Goal: Information Seeking & Learning: Learn about a topic

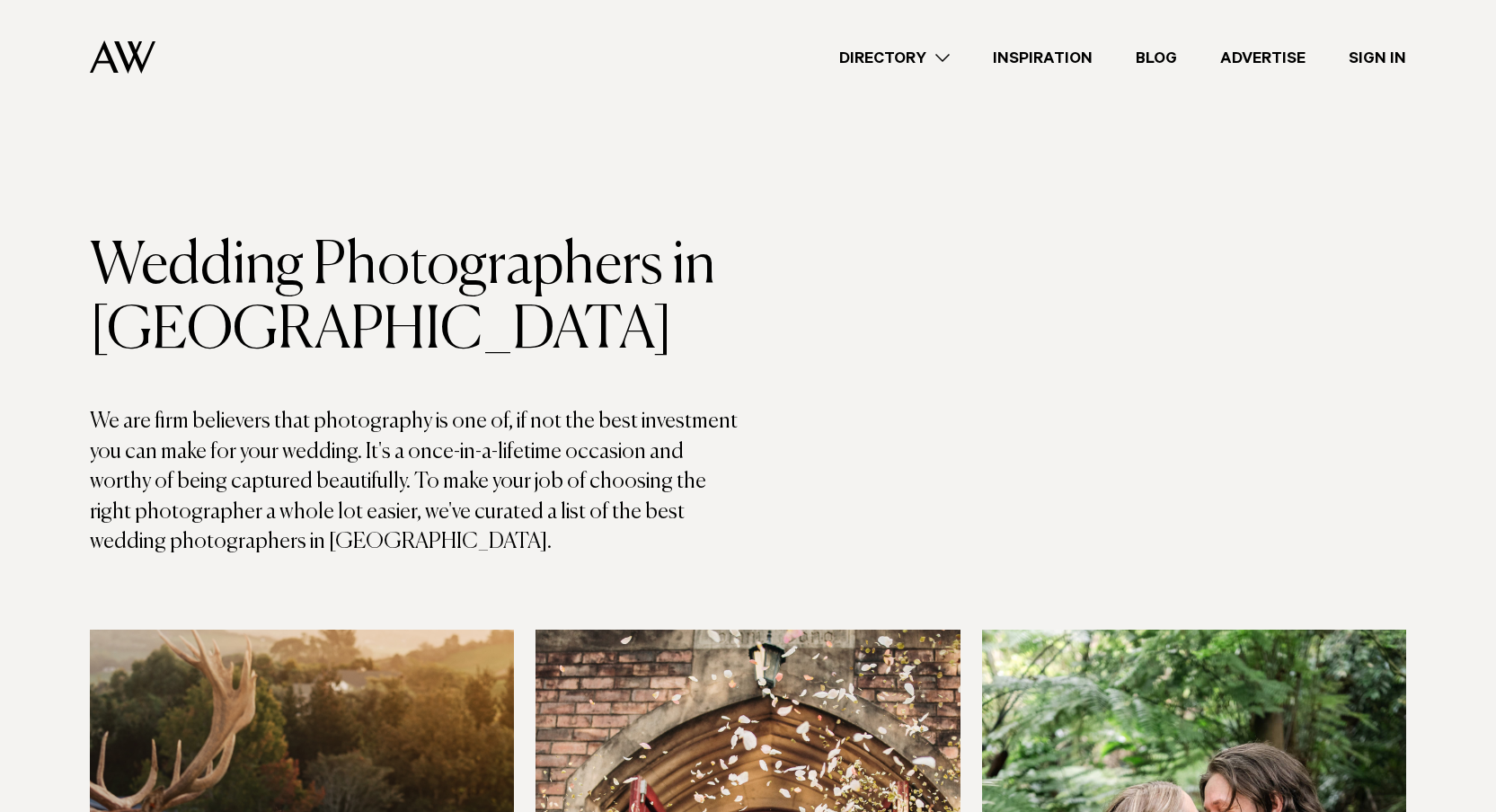
scroll to position [5030, 0]
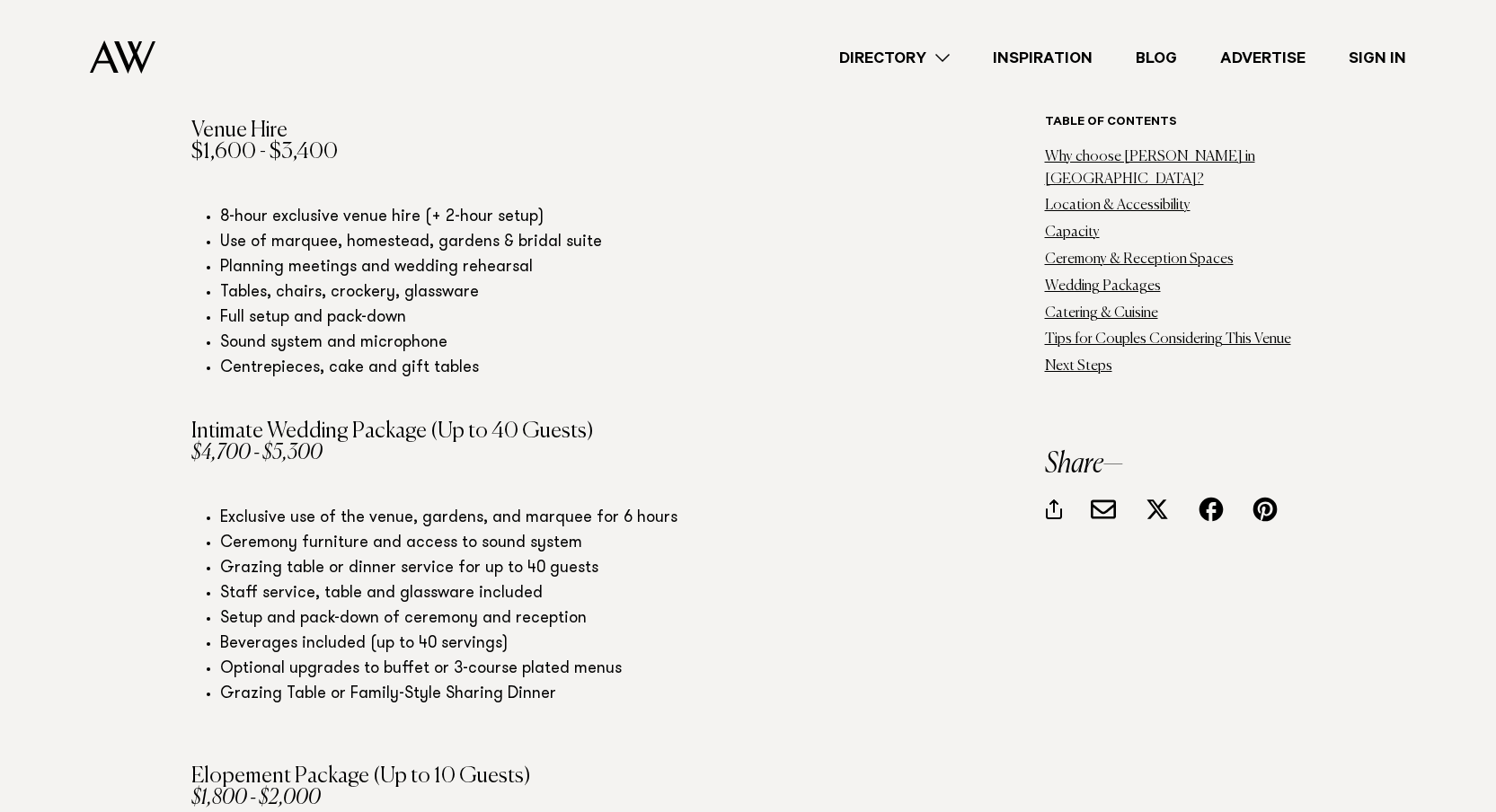
scroll to position [4380, 0]
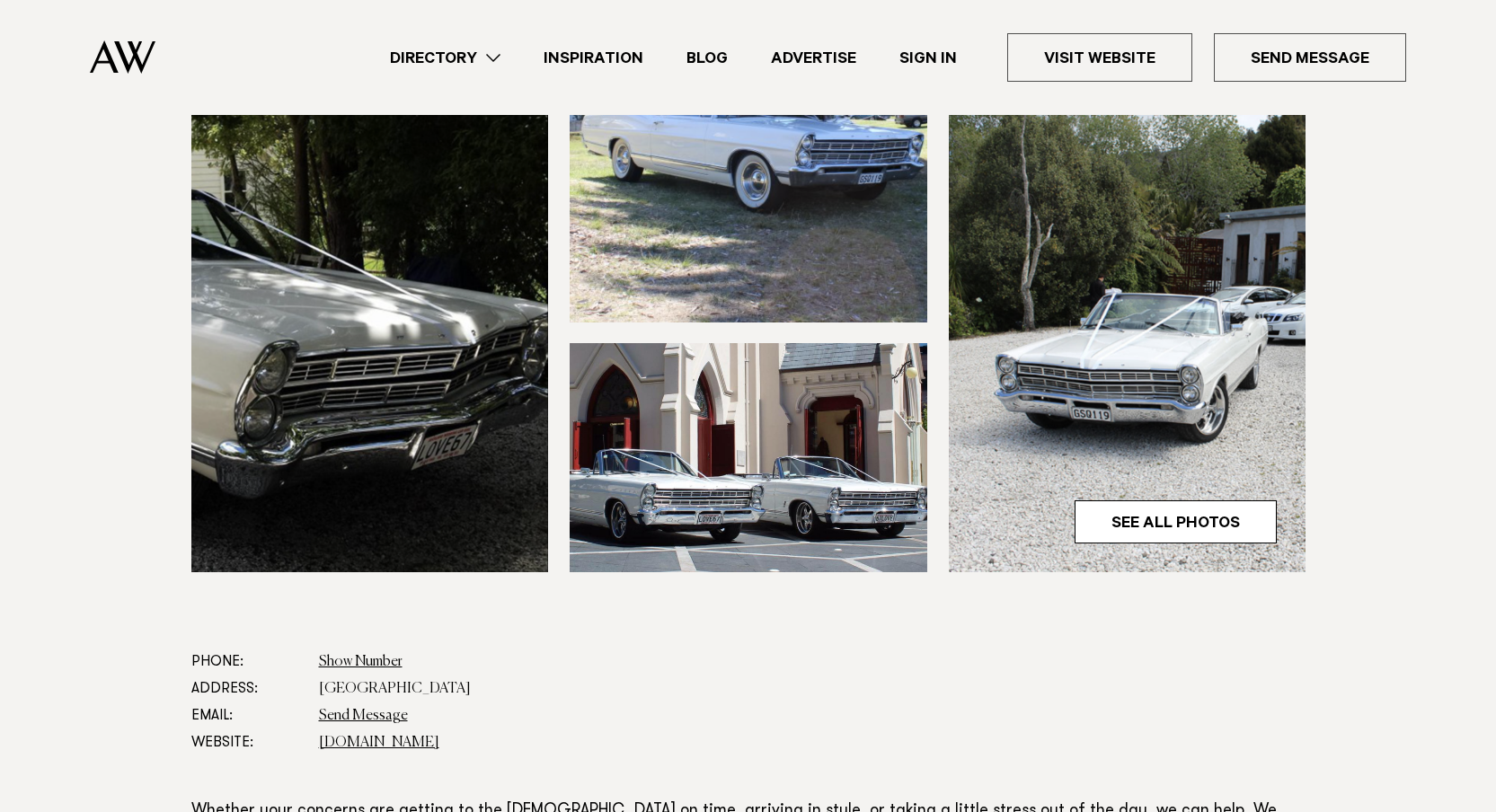
scroll to position [552, 0]
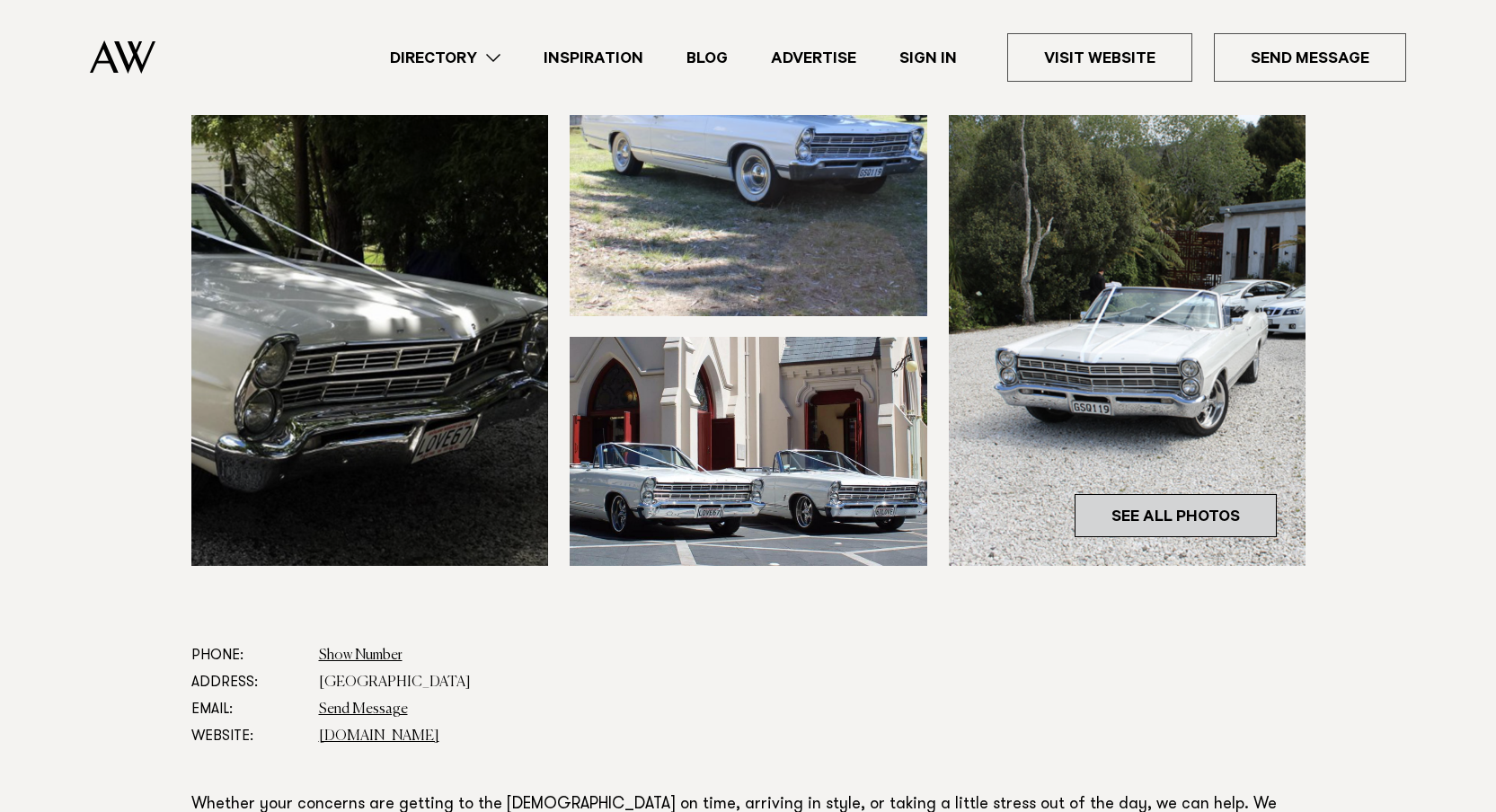
click at [1171, 512] on link "See All Photos" at bounding box center [1175, 515] width 202 height 43
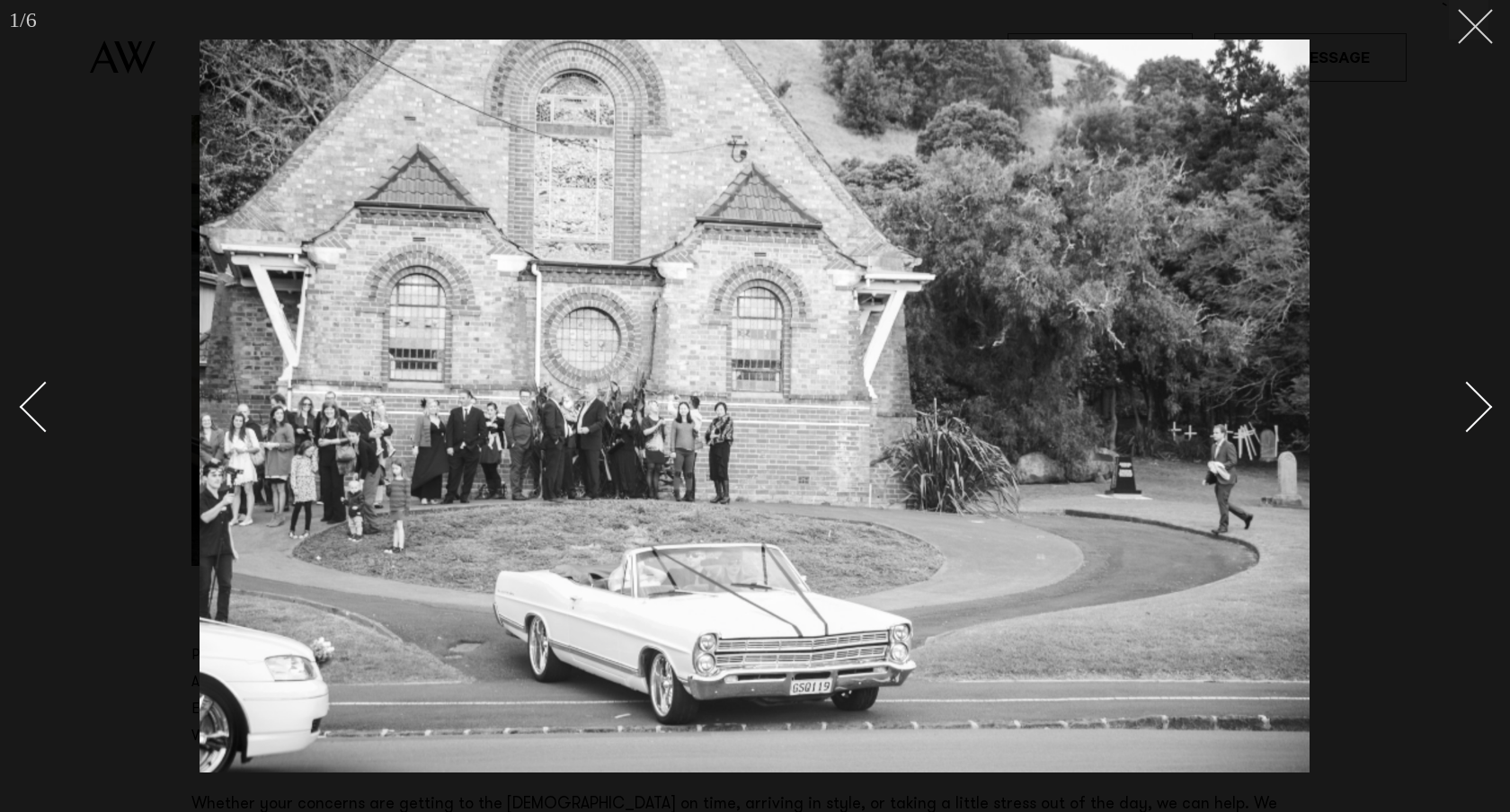
click at [1481, 21] on line at bounding box center [1475, 27] width 33 height 33
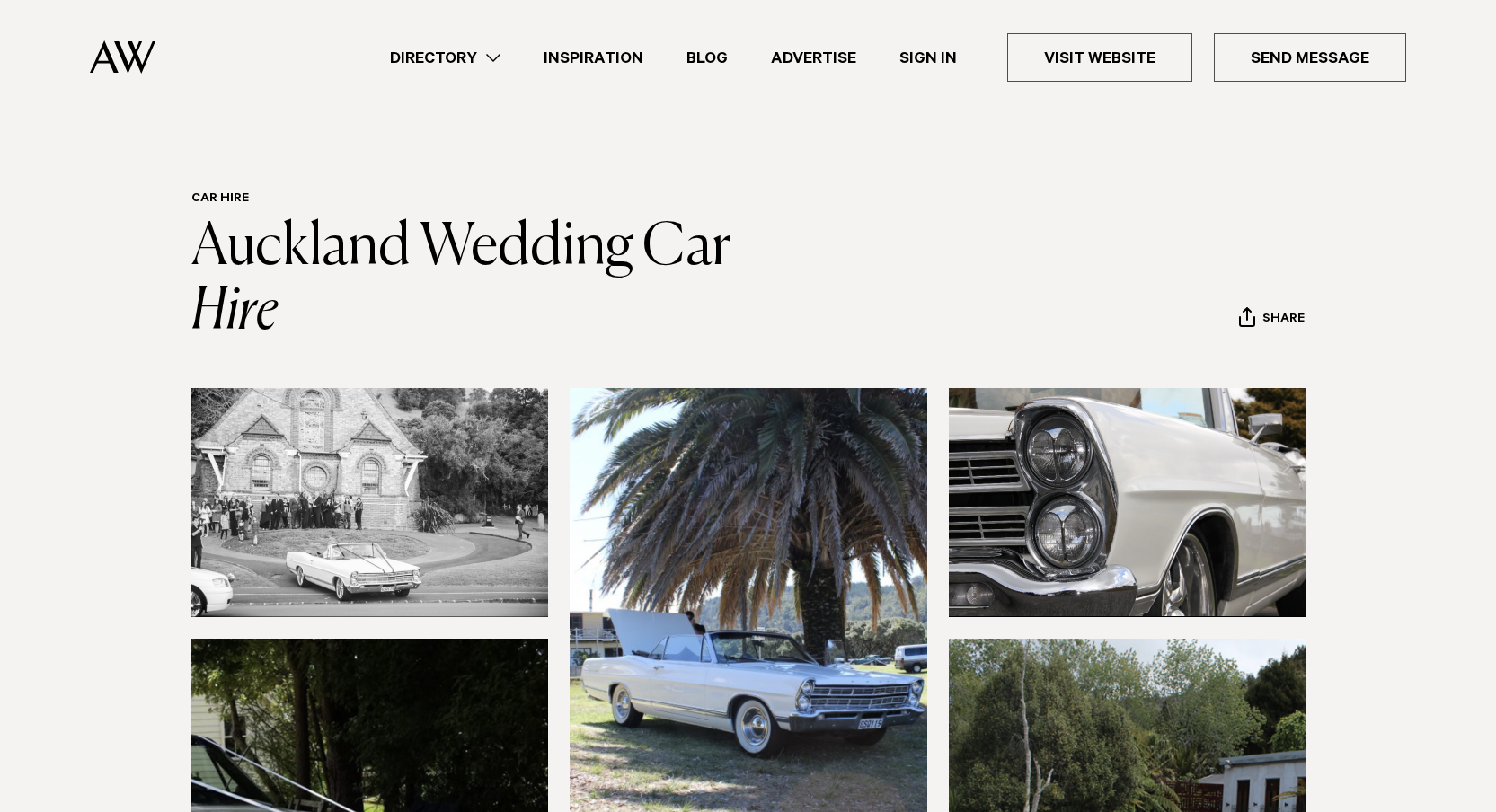
click at [489, 61] on link "Directory" at bounding box center [445, 58] width 154 height 24
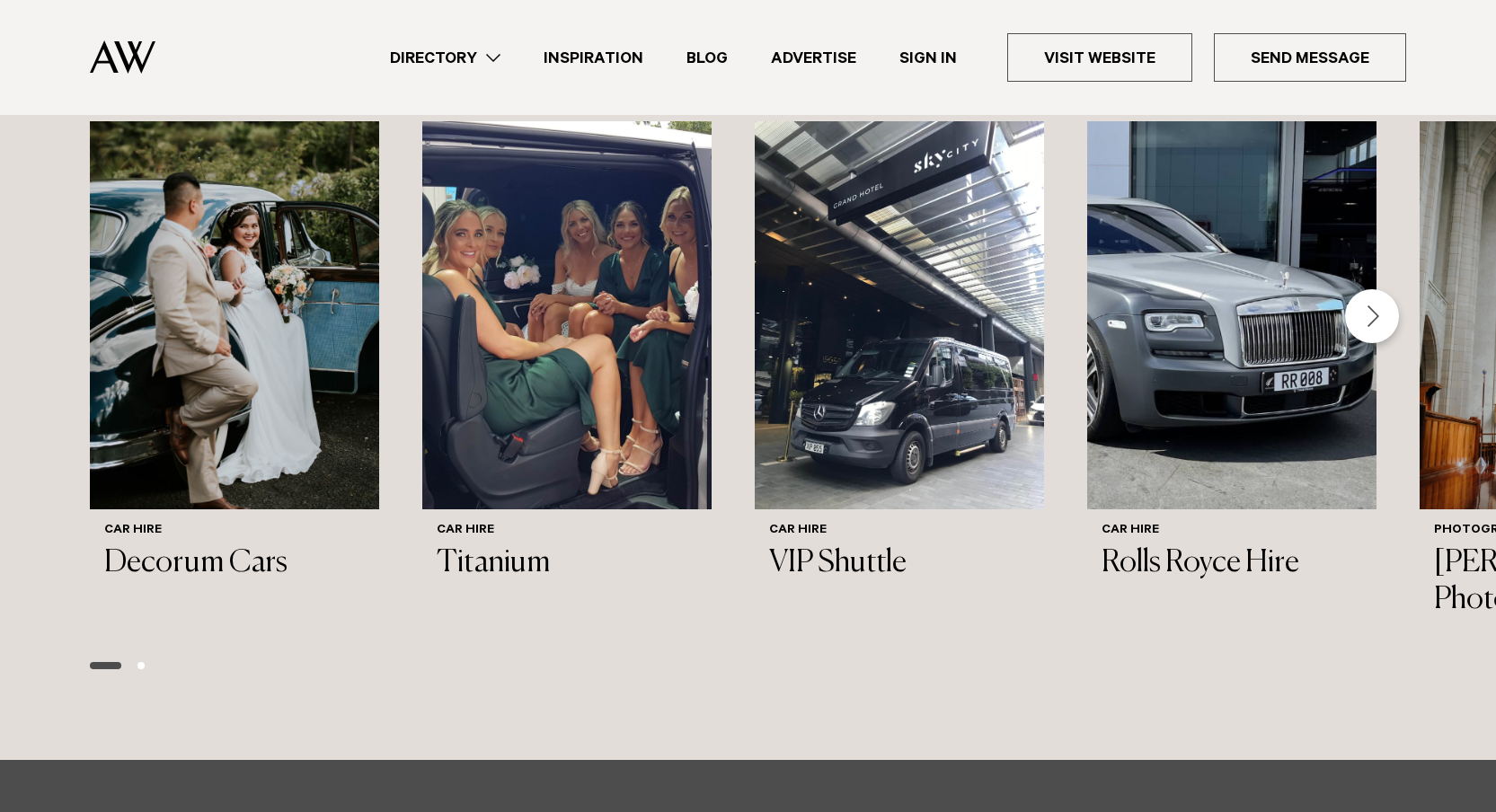
scroll to position [1801, 0]
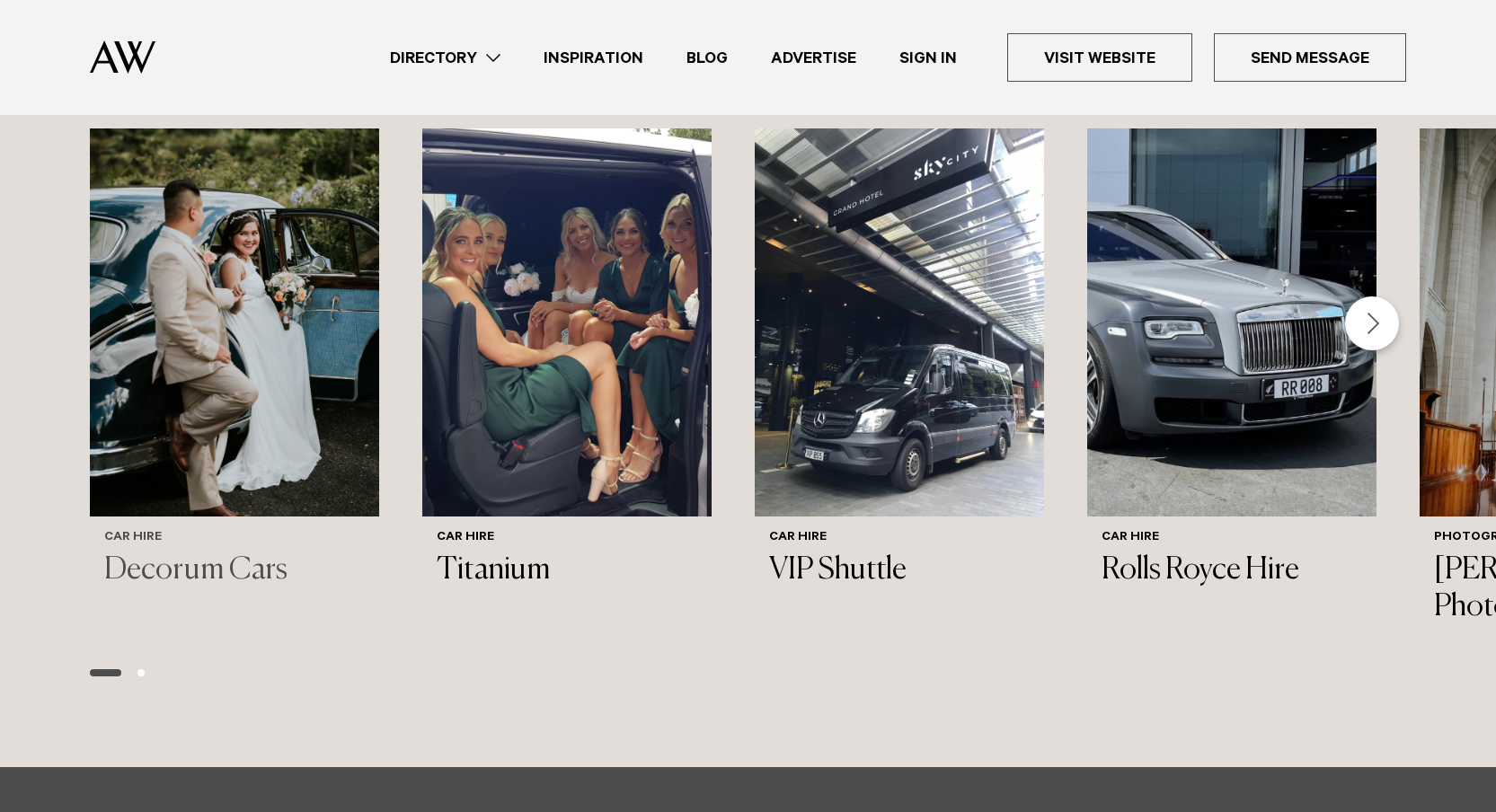
click at [237, 248] on img "1 / 6" at bounding box center [234, 322] width 289 height 388
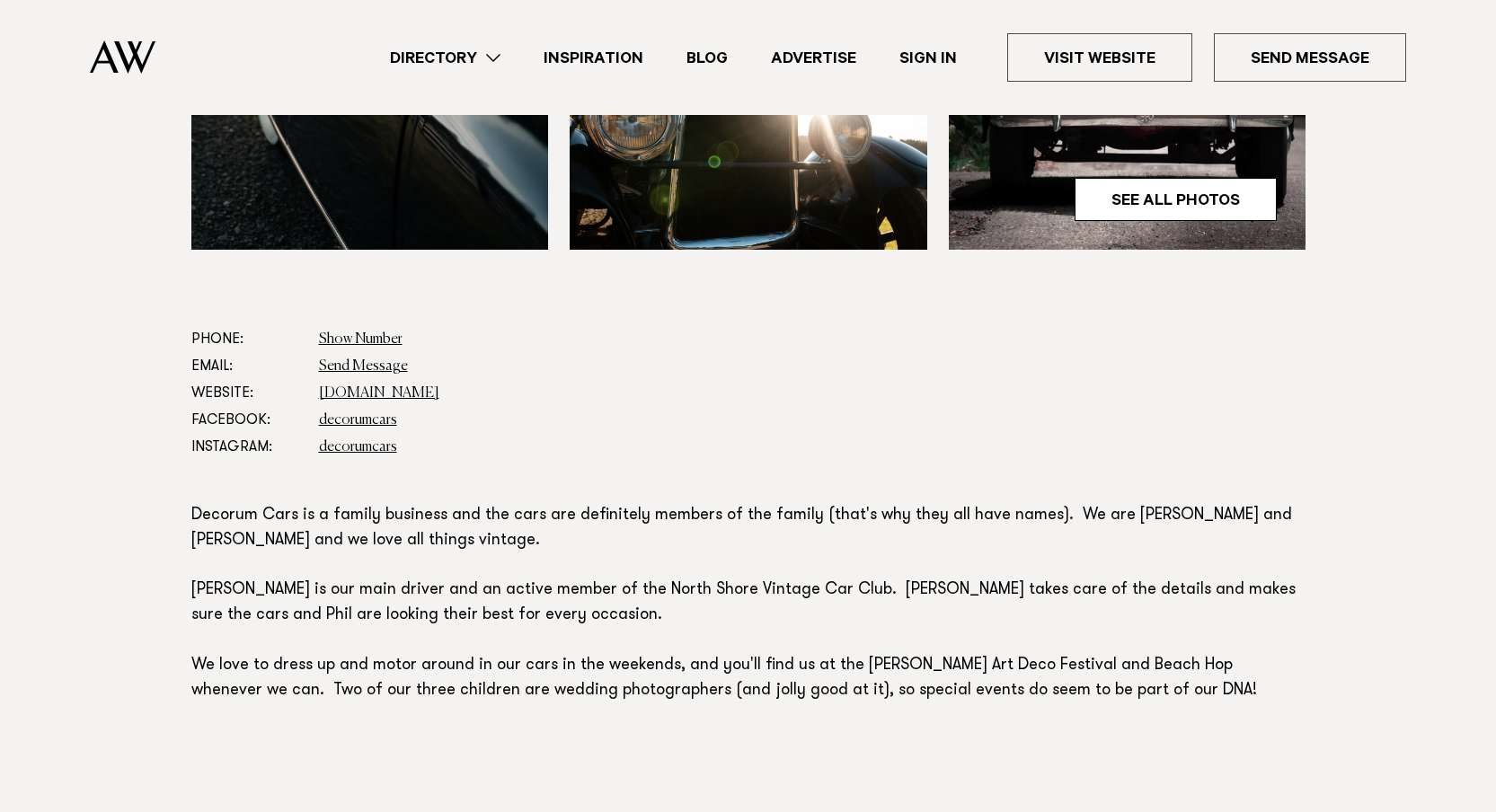
scroll to position [796, 0]
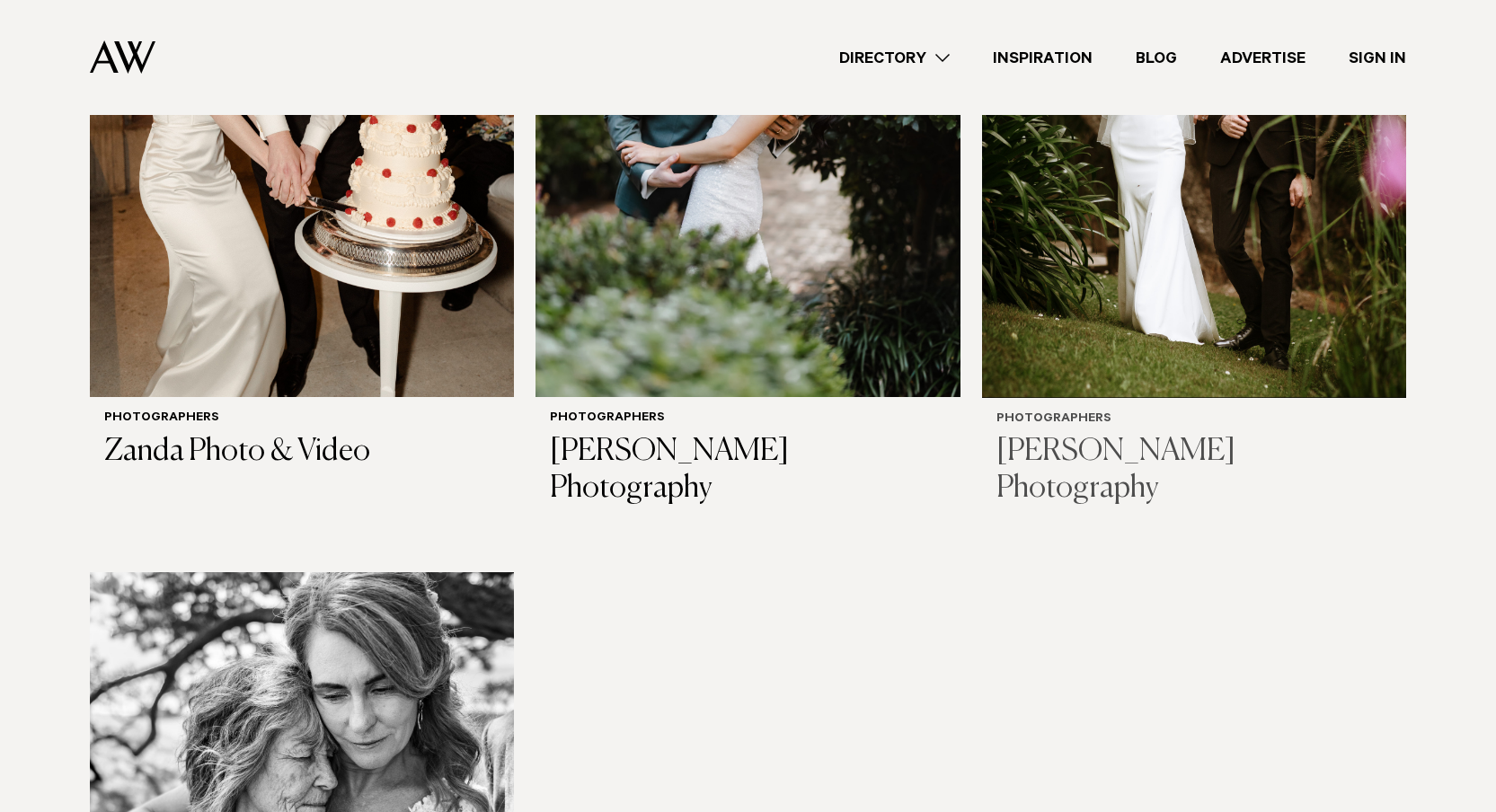
scroll to position [6697, 0]
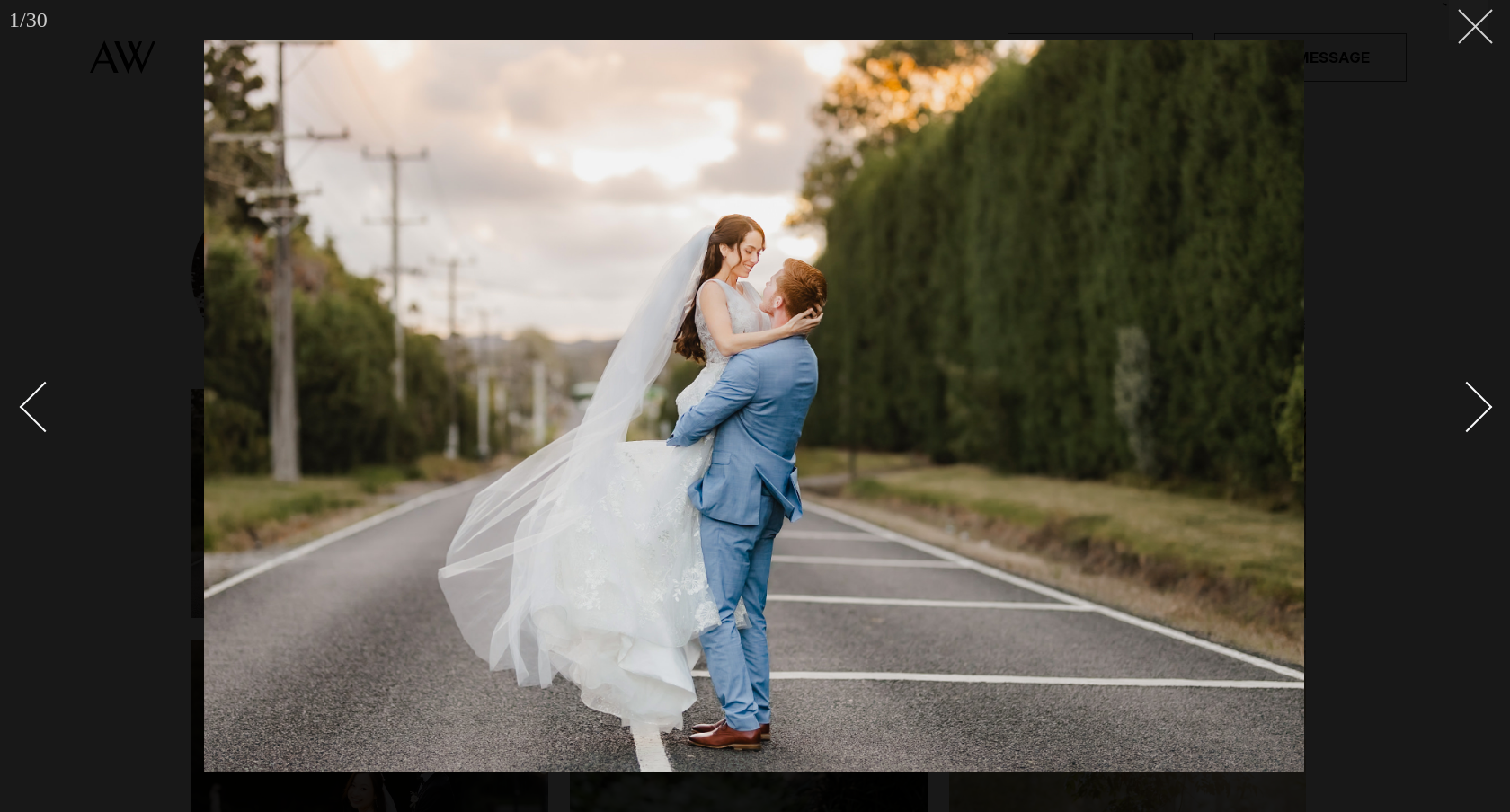
click at [1474, 17] on icon at bounding box center [1468, 19] width 21 height 21
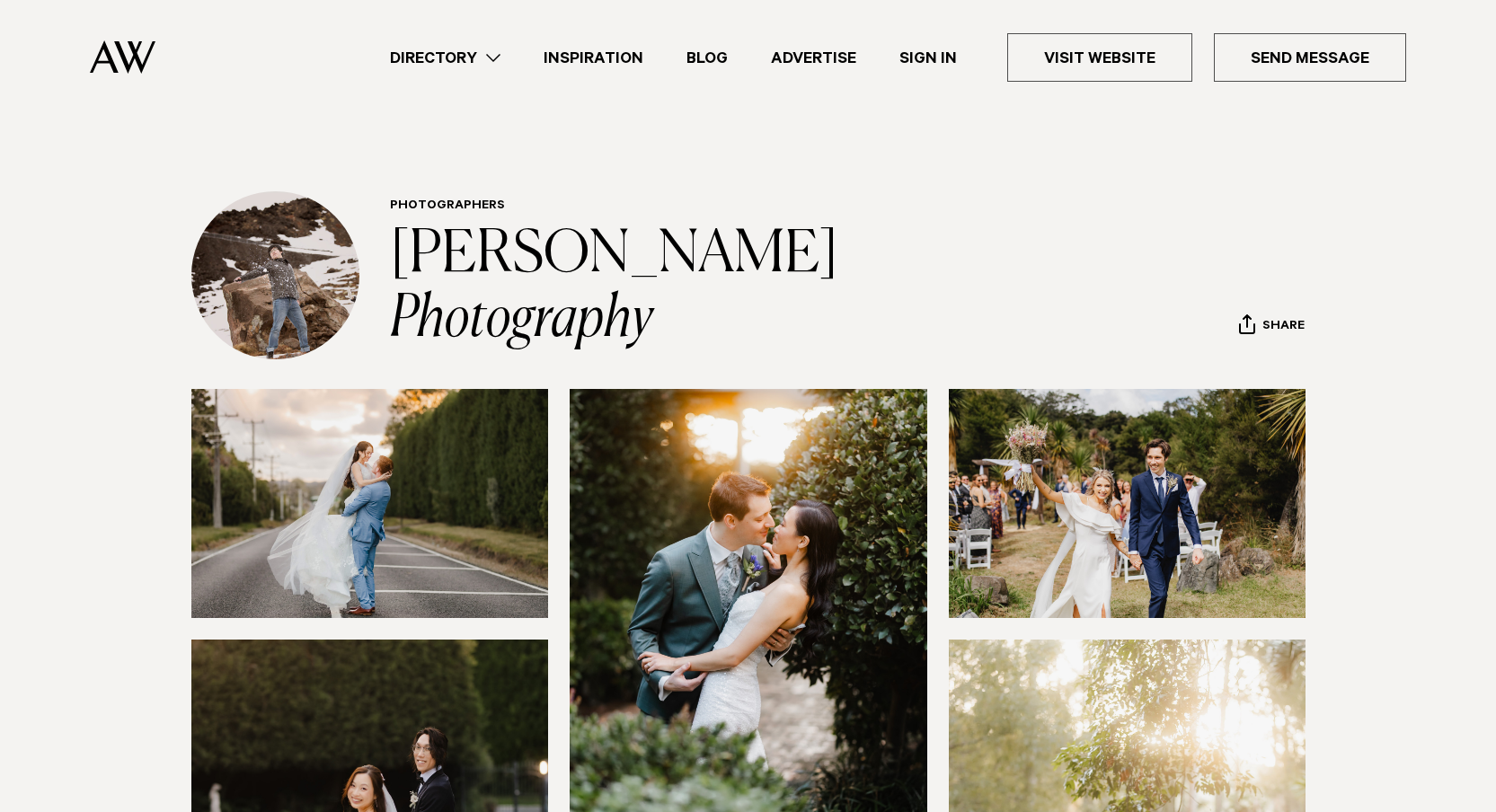
click at [132, 47] on img at bounding box center [122, 57] width 65 height 33
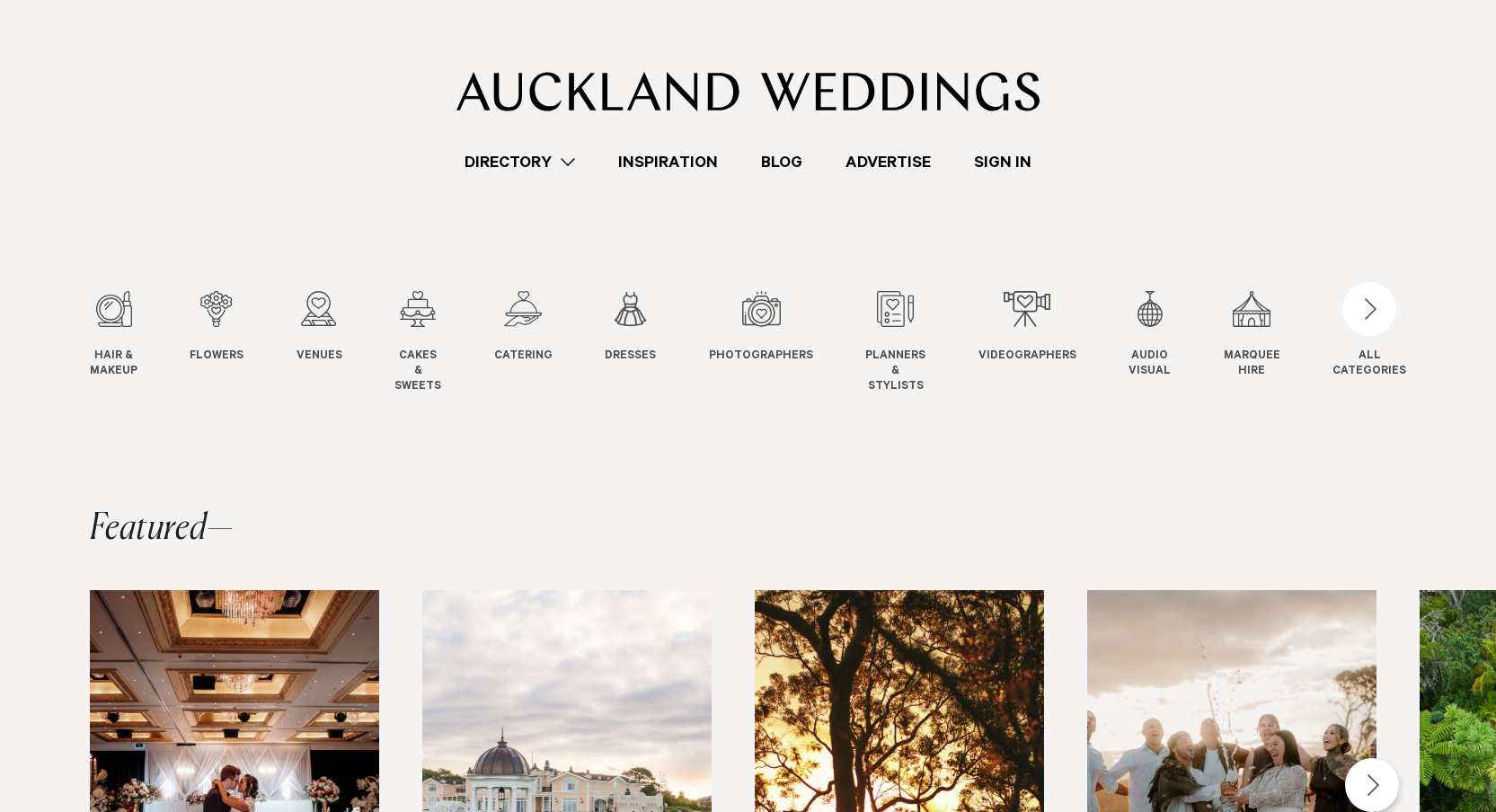
click at [668, 161] on link "Inspiration" at bounding box center [667, 162] width 143 height 24
click at [761, 300] on div "7 / 12" at bounding box center [760, 309] width 104 height 36
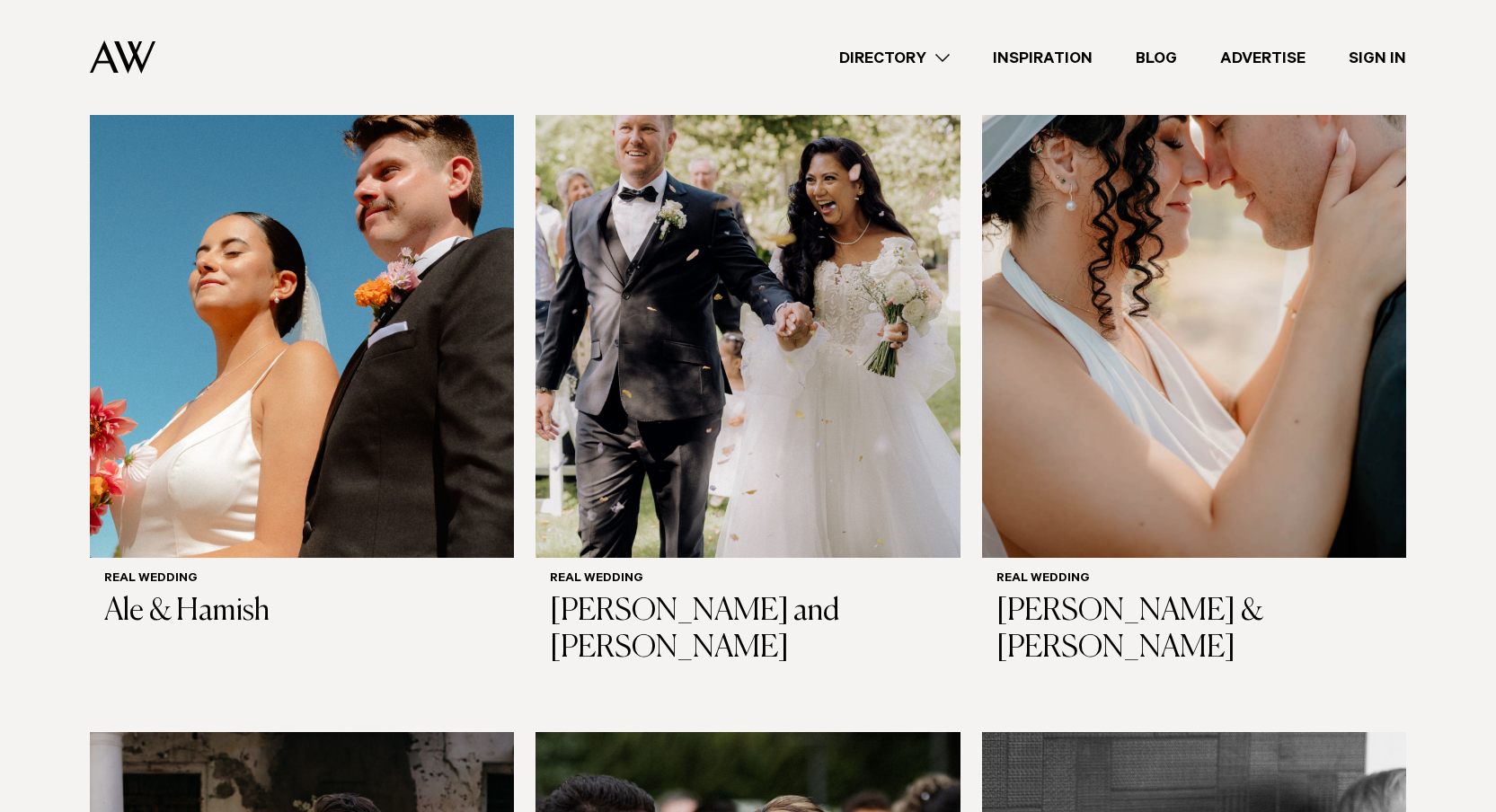
scroll to position [594, 0]
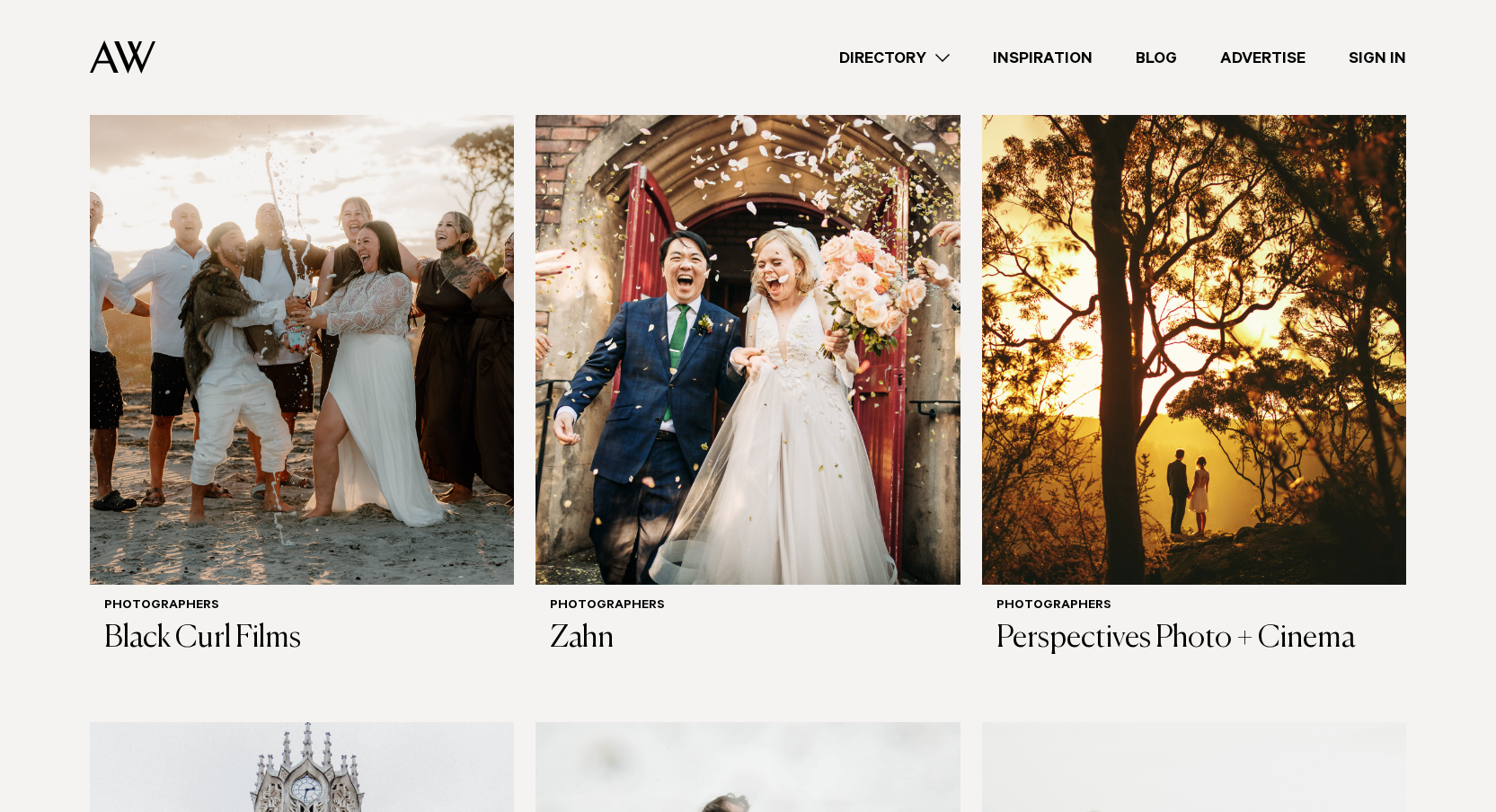
scroll to position [587, 0]
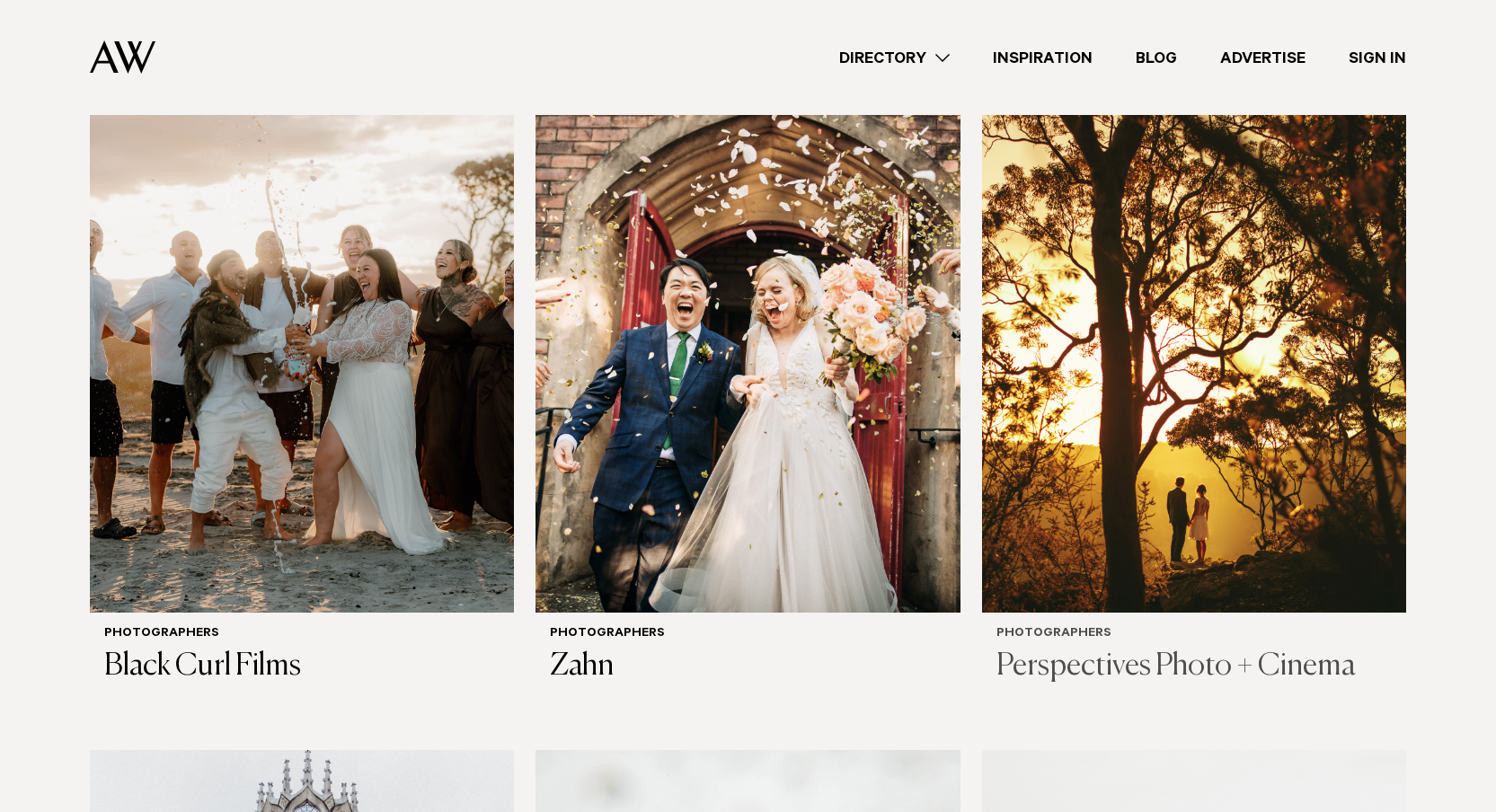
click at [1173, 415] on img at bounding box center [1195, 328] width 424 height 570
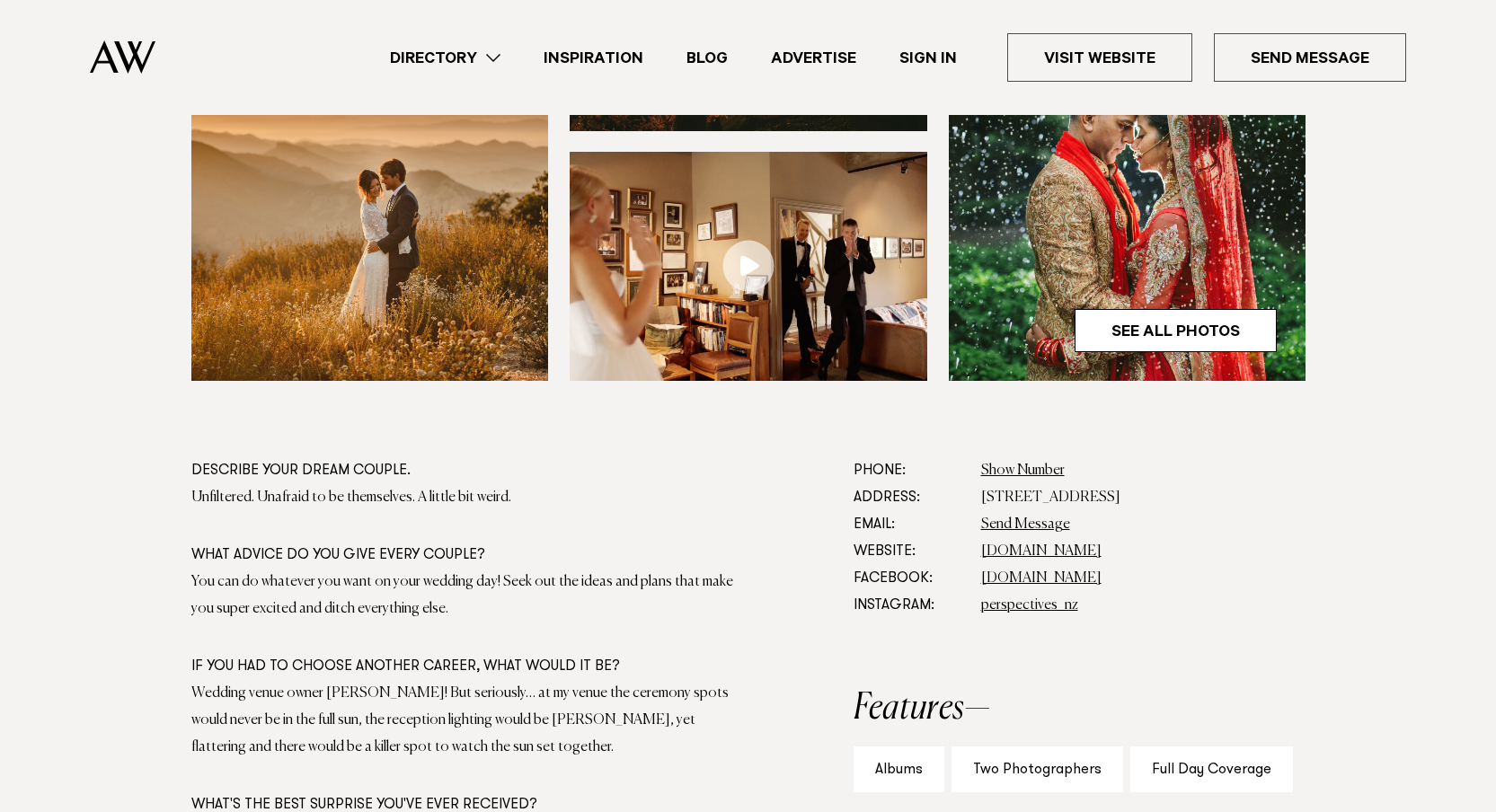
scroll to position [736, 0]
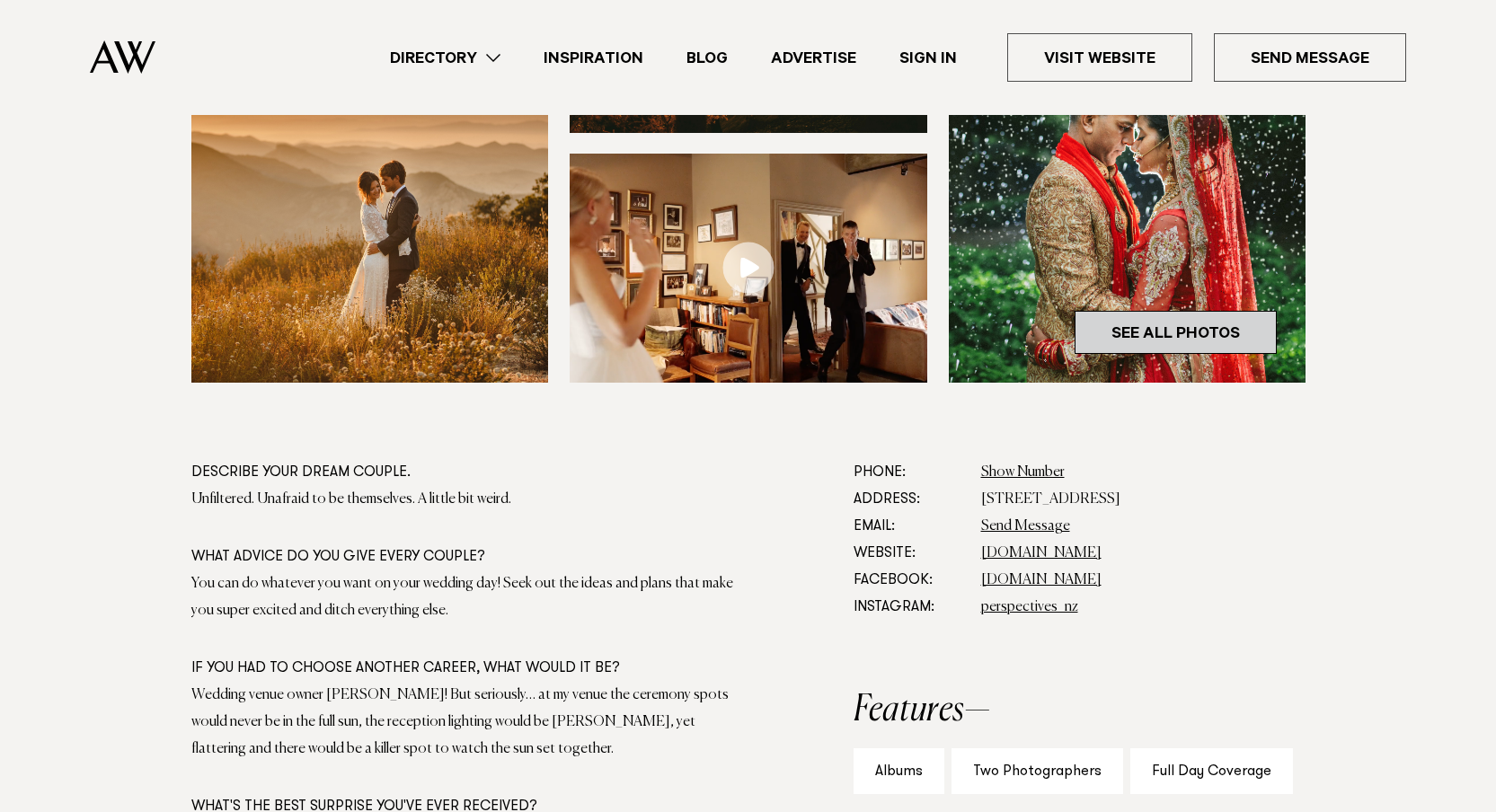
click at [1179, 326] on link "See All Photos" at bounding box center [1175, 332] width 202 height 43
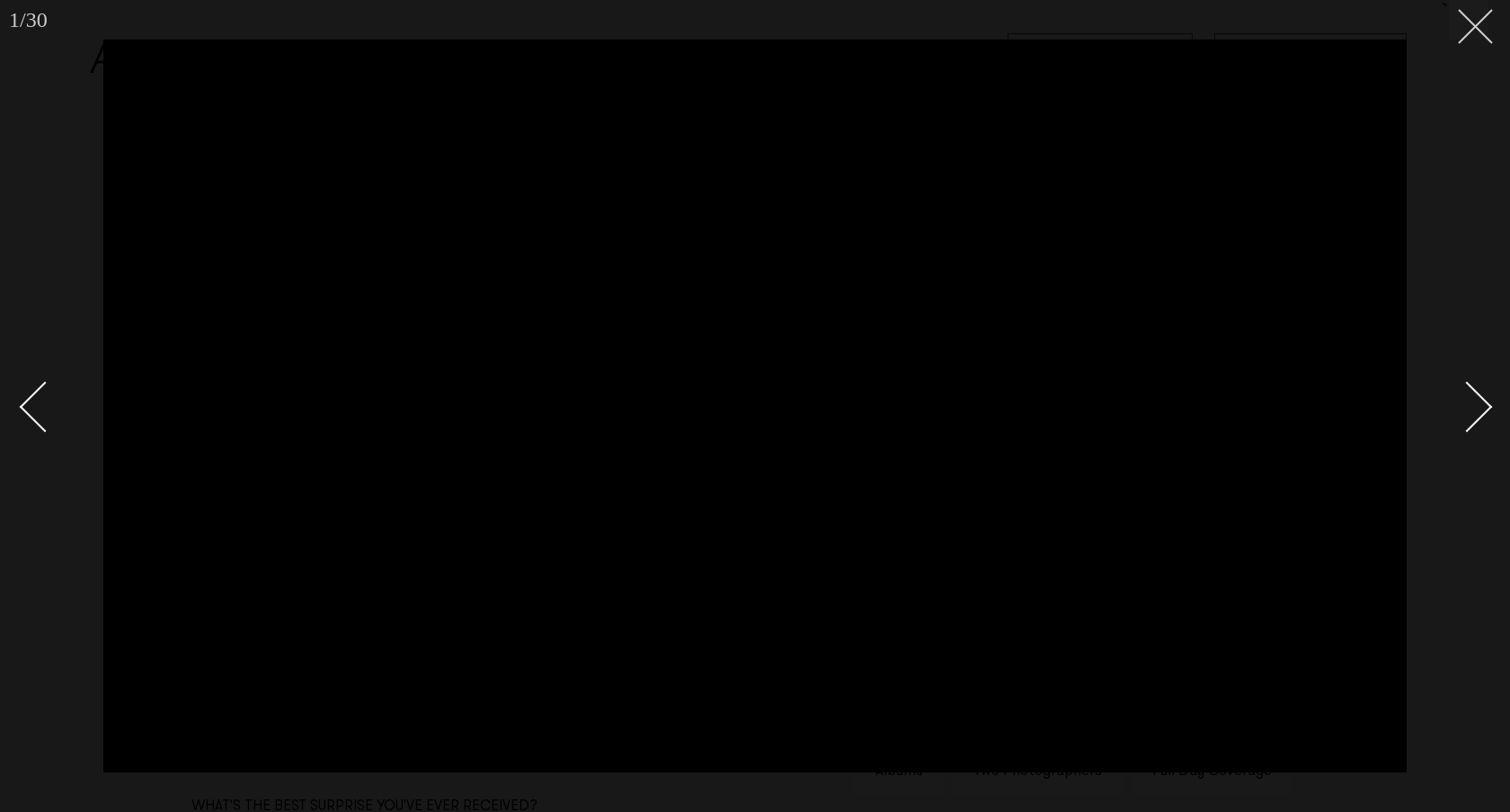
click at [1475, 30] on button at bounding box center [1469, 19] width 40 height 40
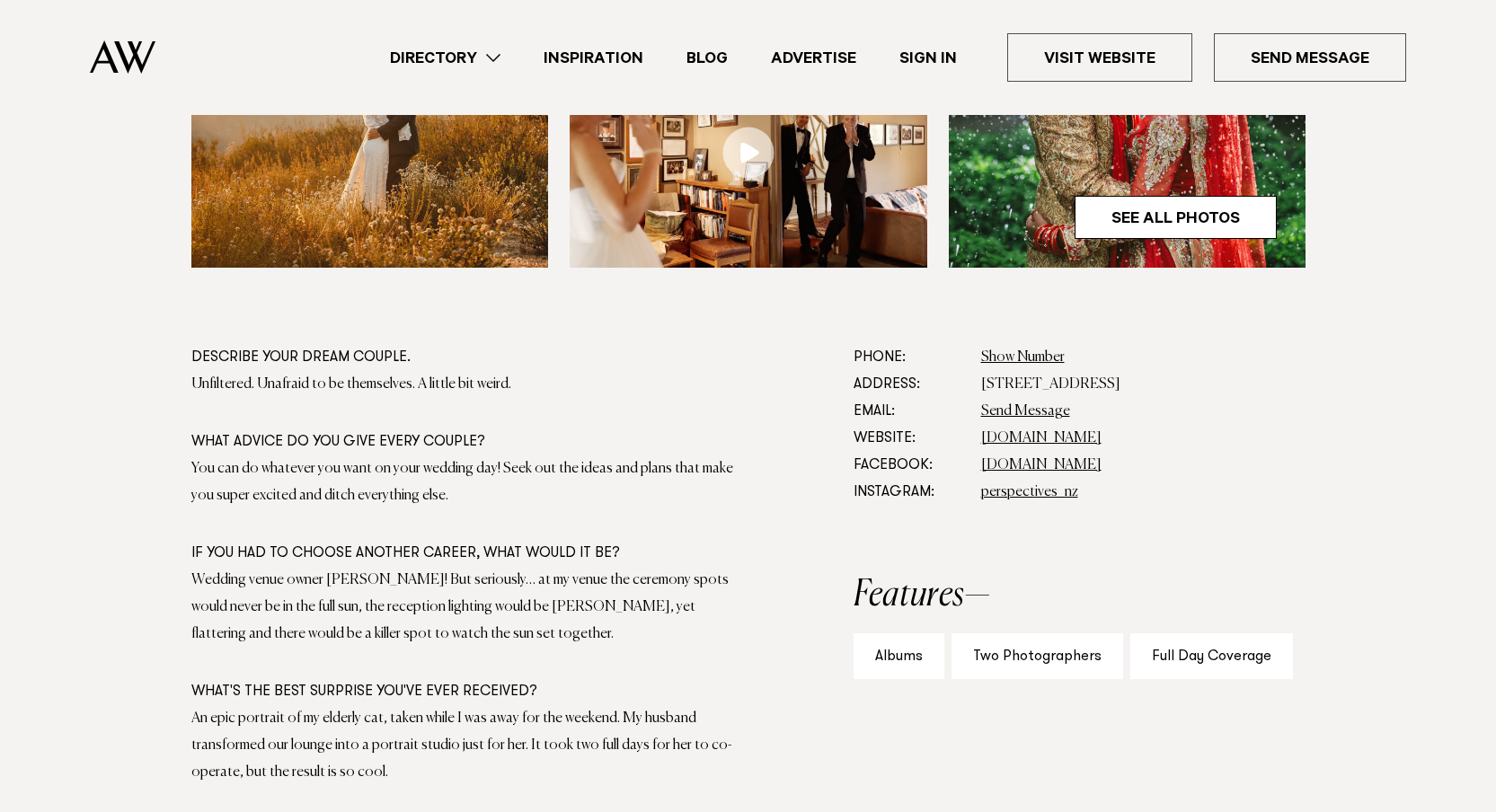
scroll to position [844, 0]
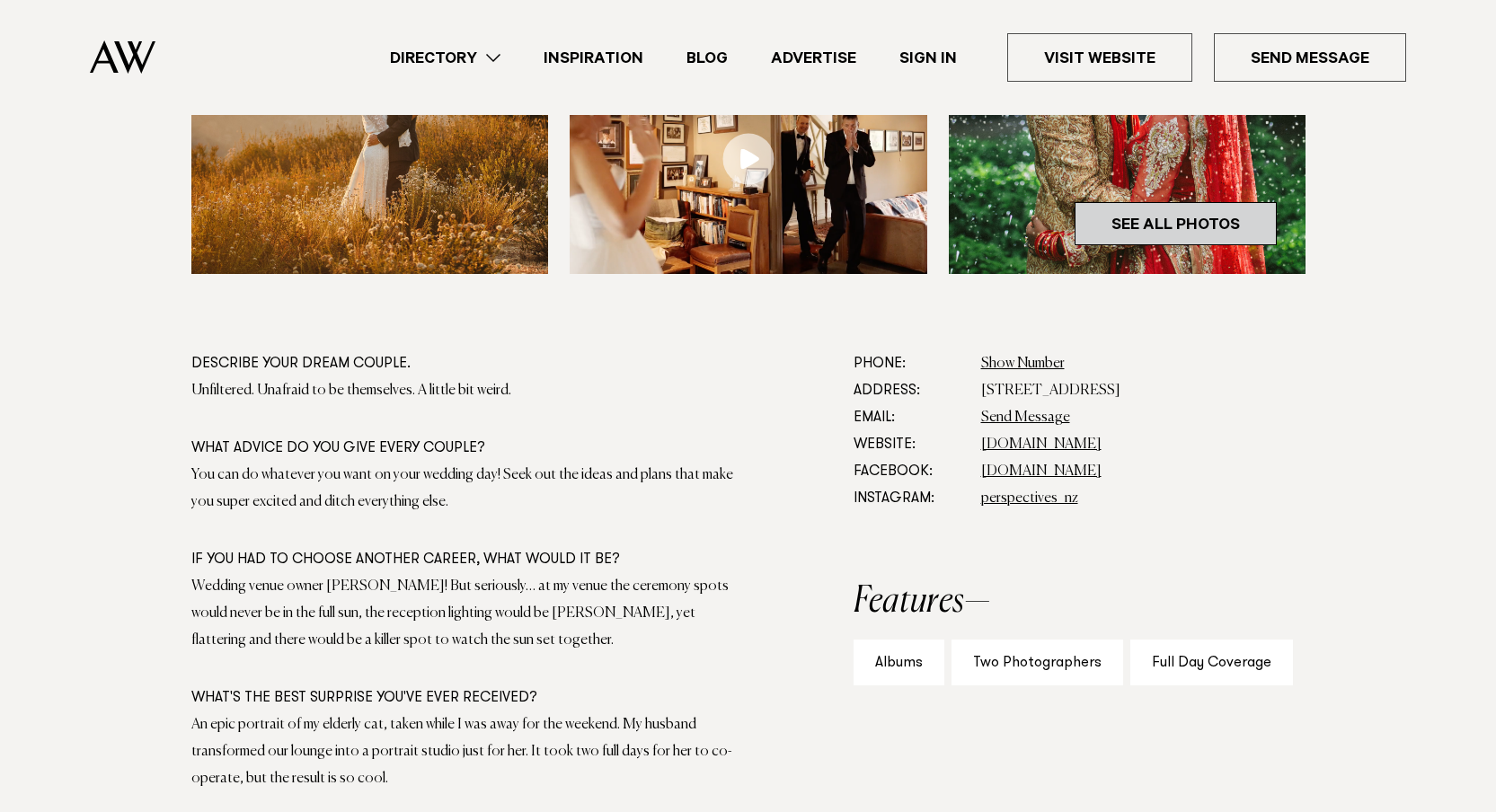
click at [1194, 224] on link "See All Photos" at bounding box center [1175, 223] width 202 height 43
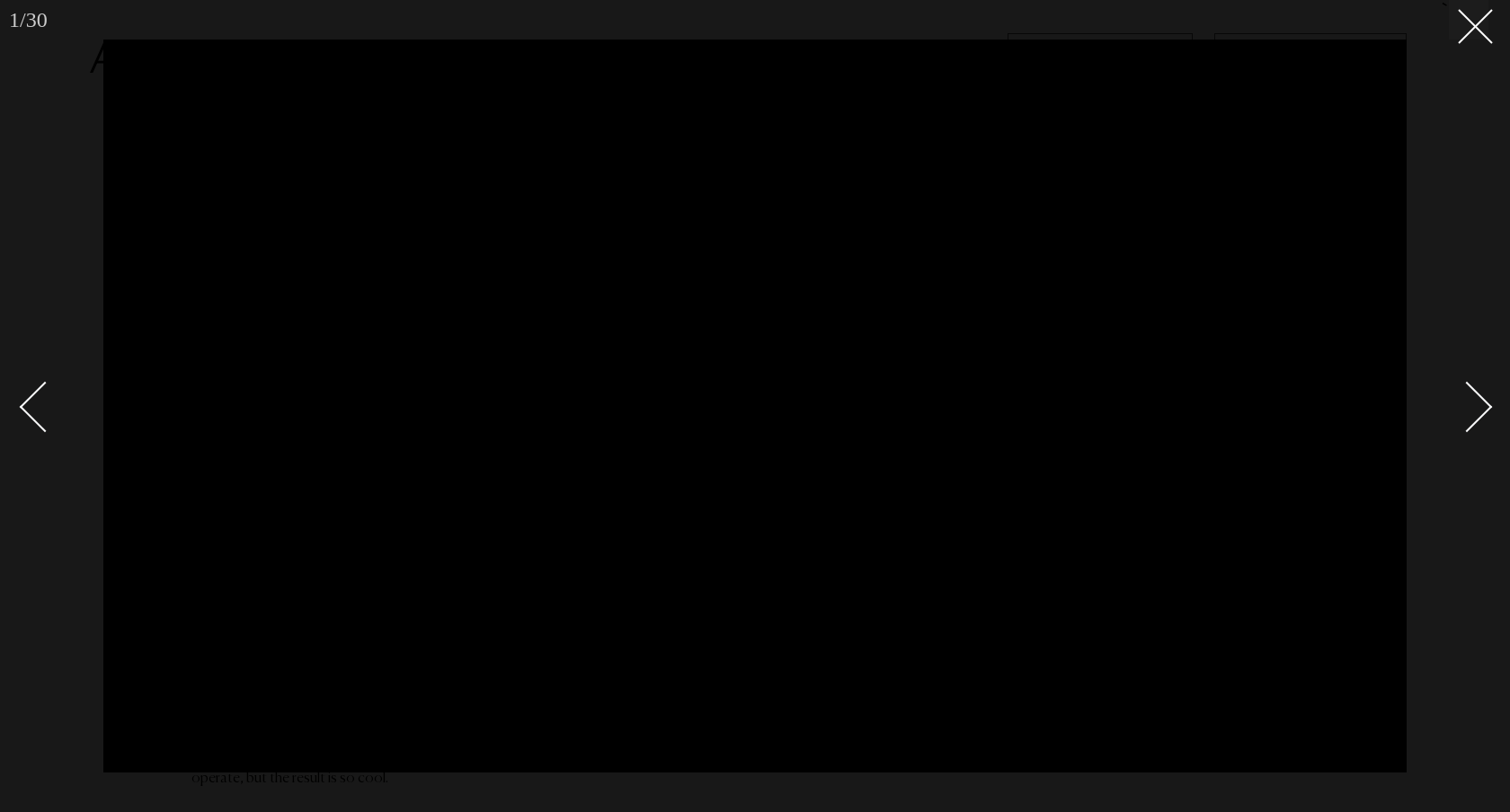
click at [1478, 430] on link at bounding box center [1457, 406] width 63 height 89
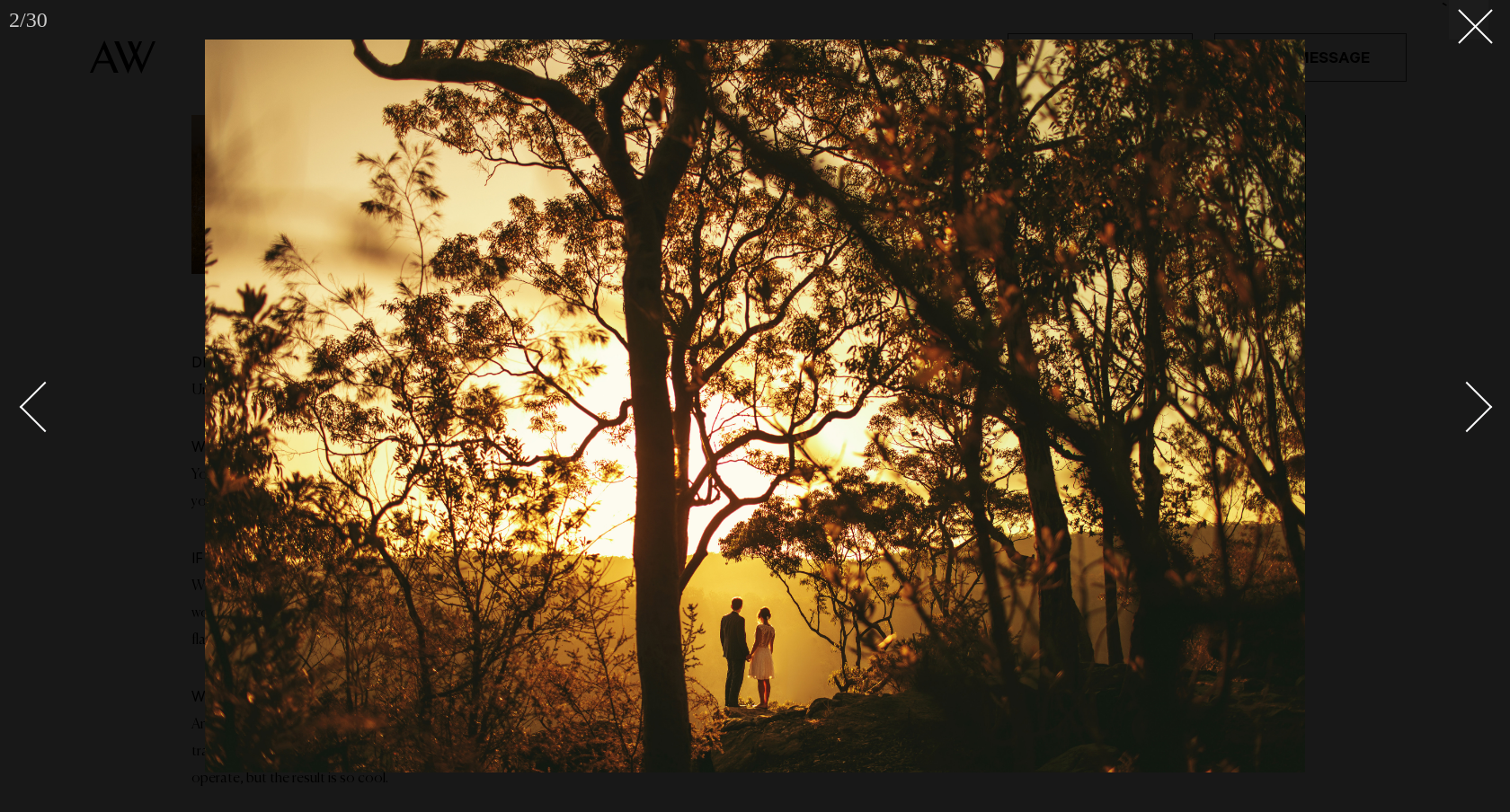
click at [1481, 371] on link at bounding box center [1457, 406] width 63 height 89
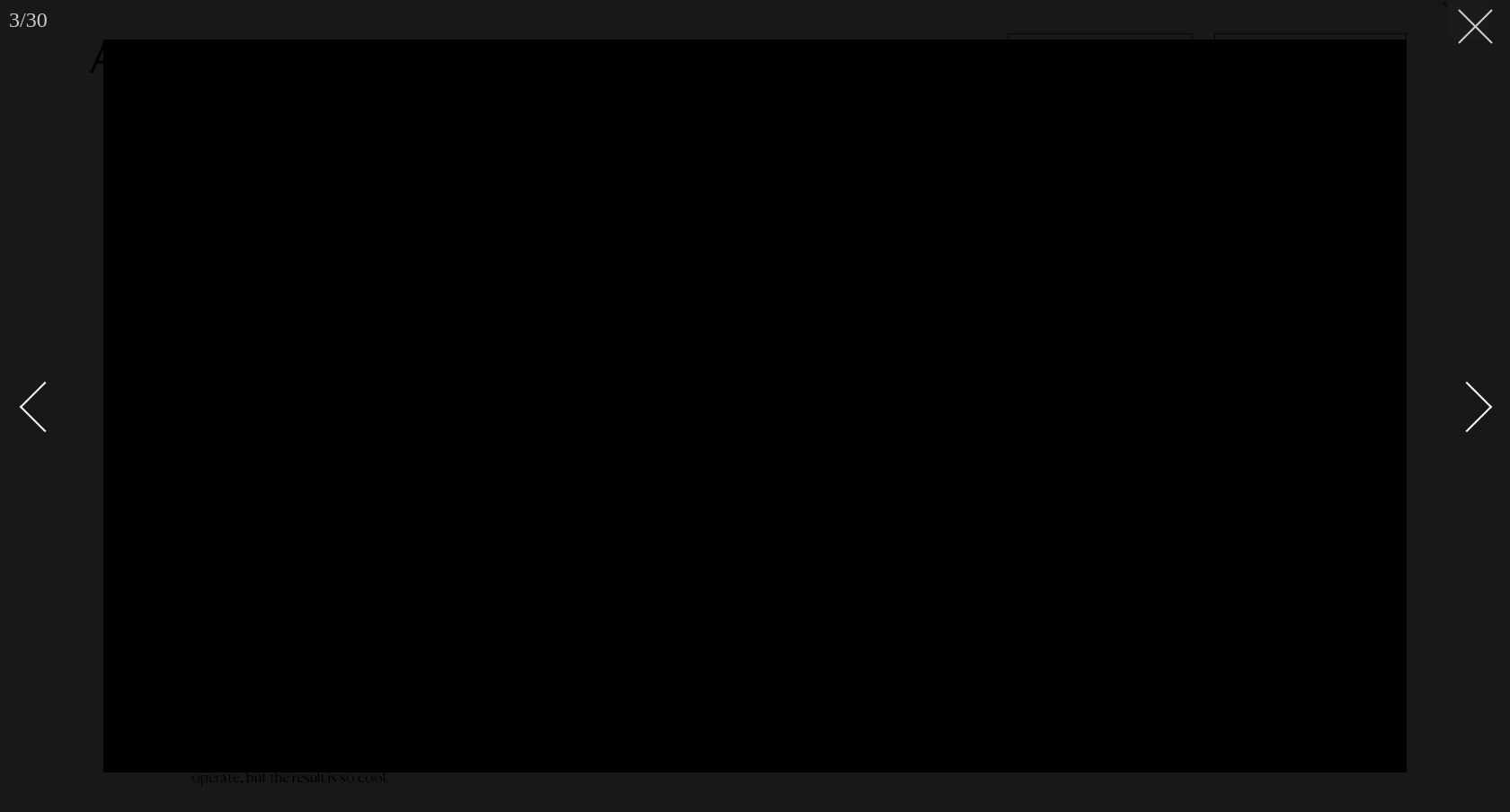
click at [1479, 23] on line at bounding box center [1475, 27] width 33 height 33
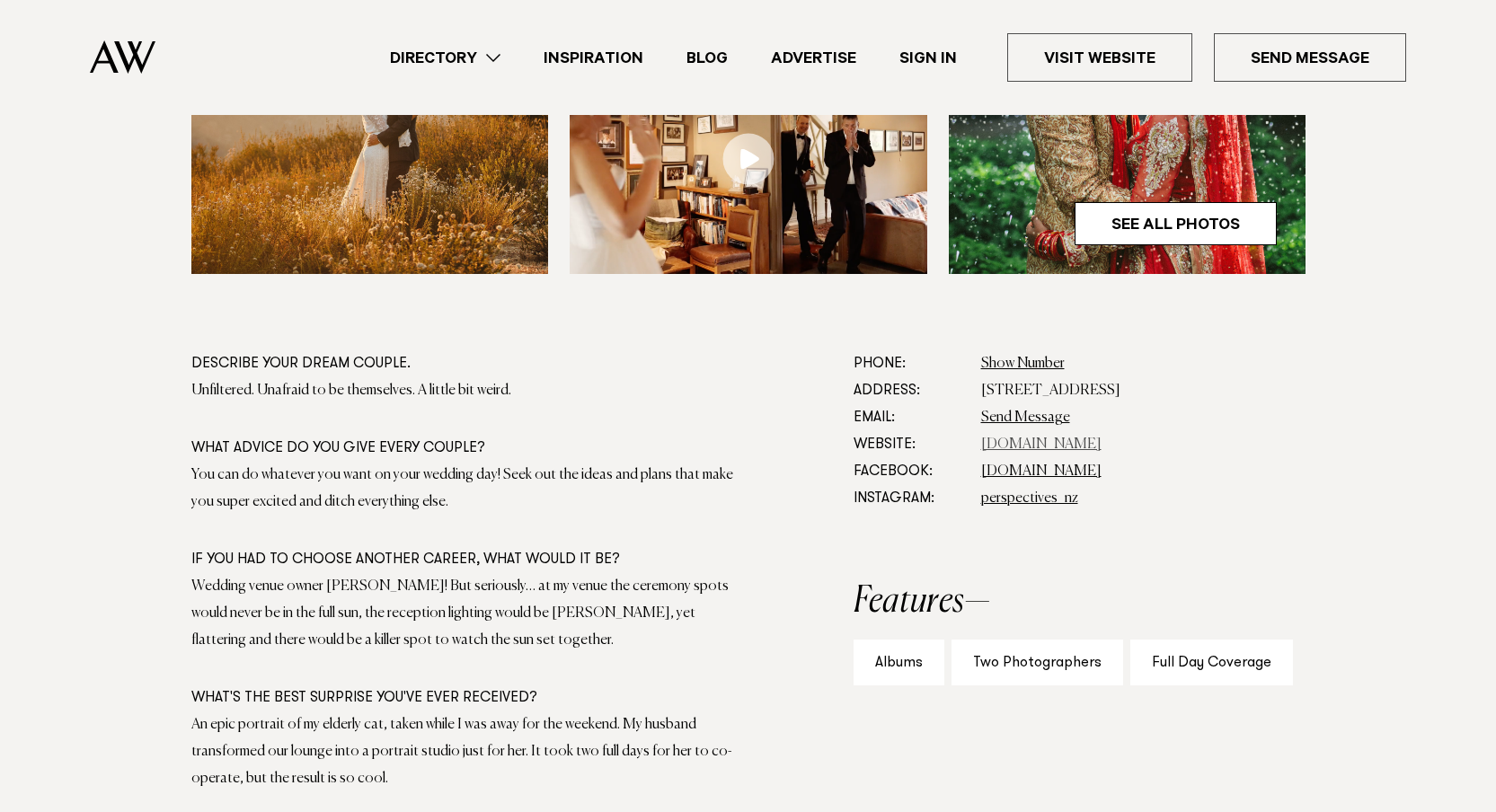
click at [1043, 450] on link "perspectives.co.nz" at bounding box center [1042, 445] width 121 height 15
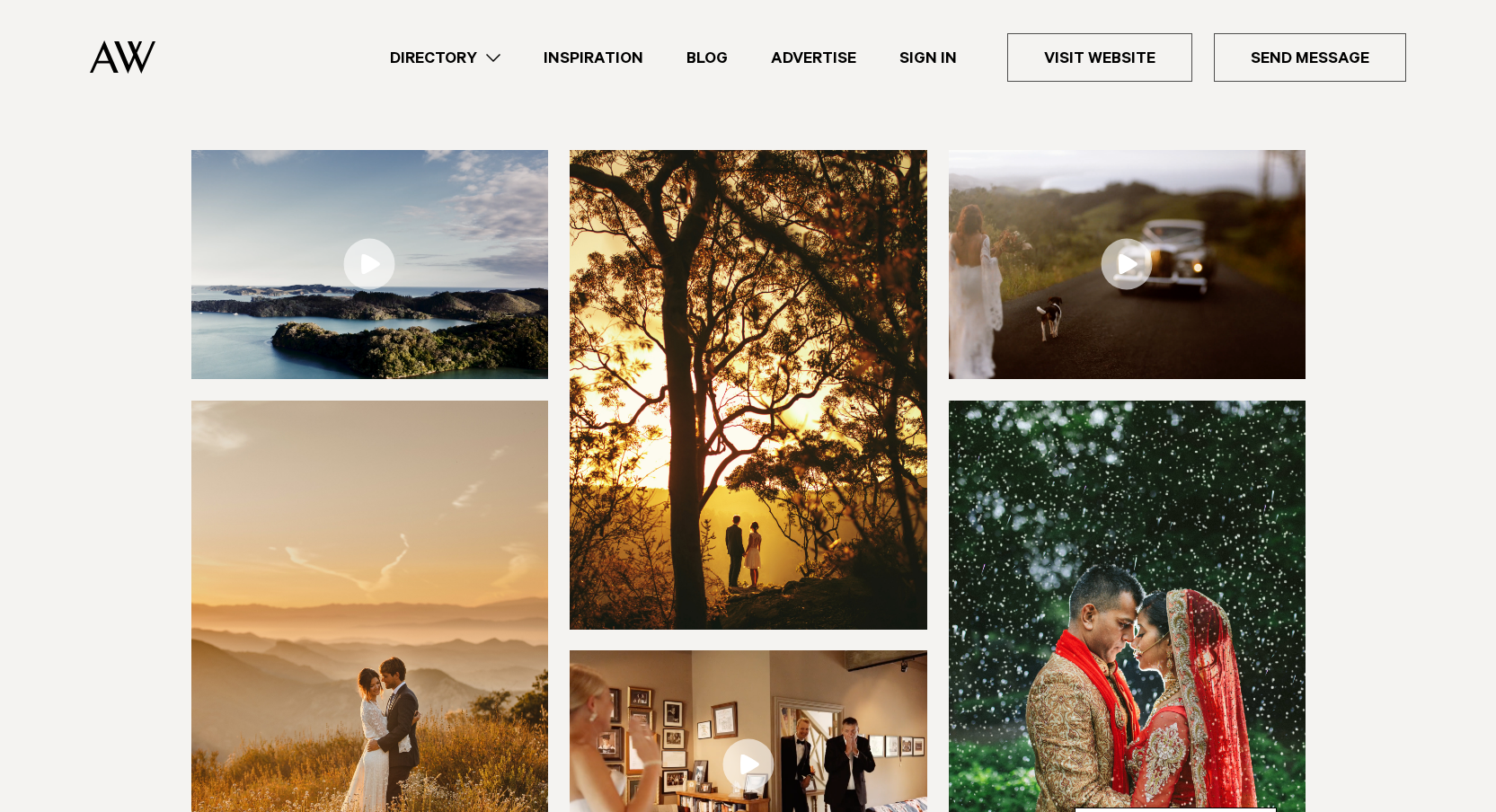
scroll to position [235, 0]
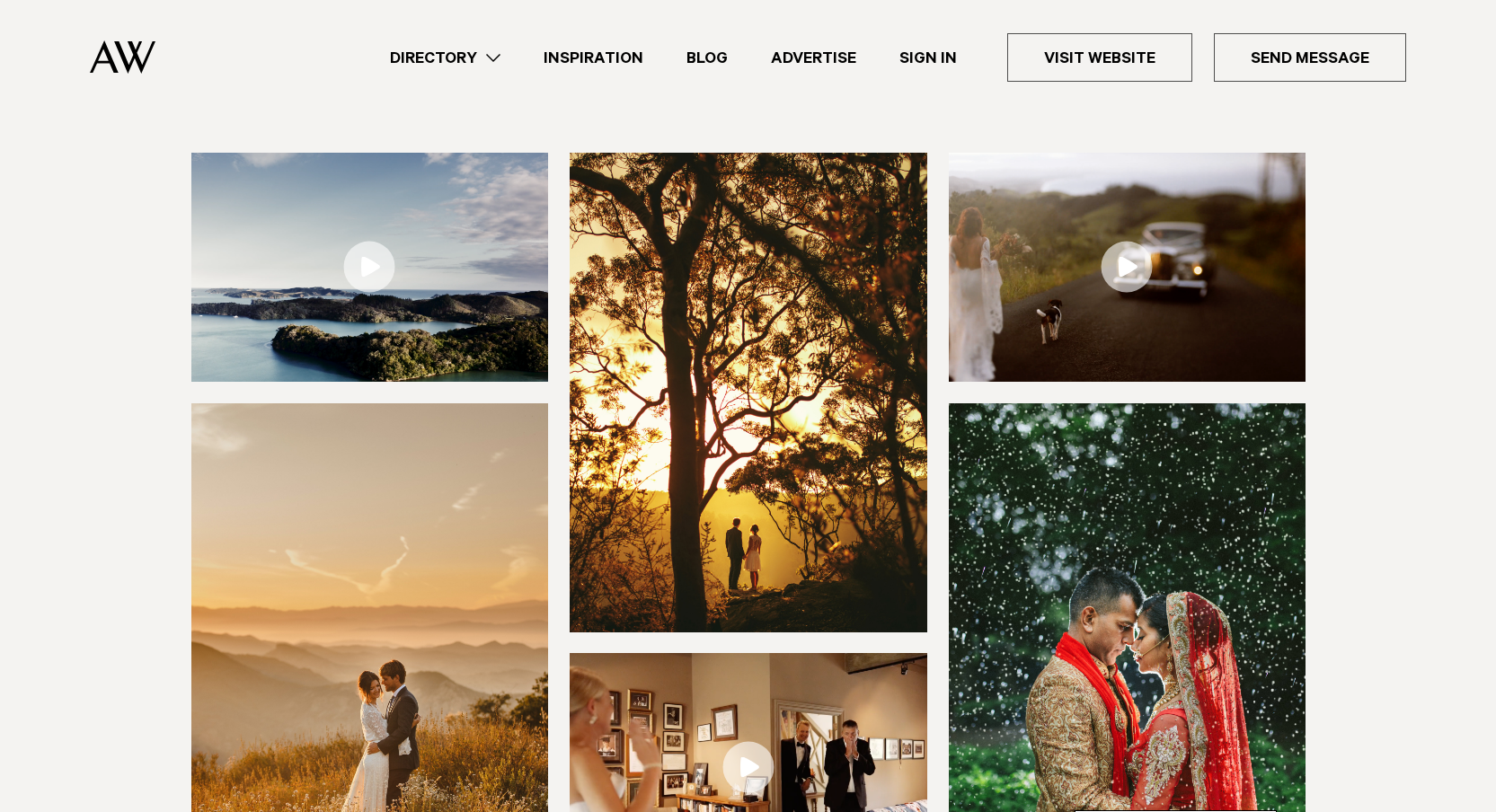
click at [1137, 263] on link at bounding box center [1128, 267] width 358 height 229
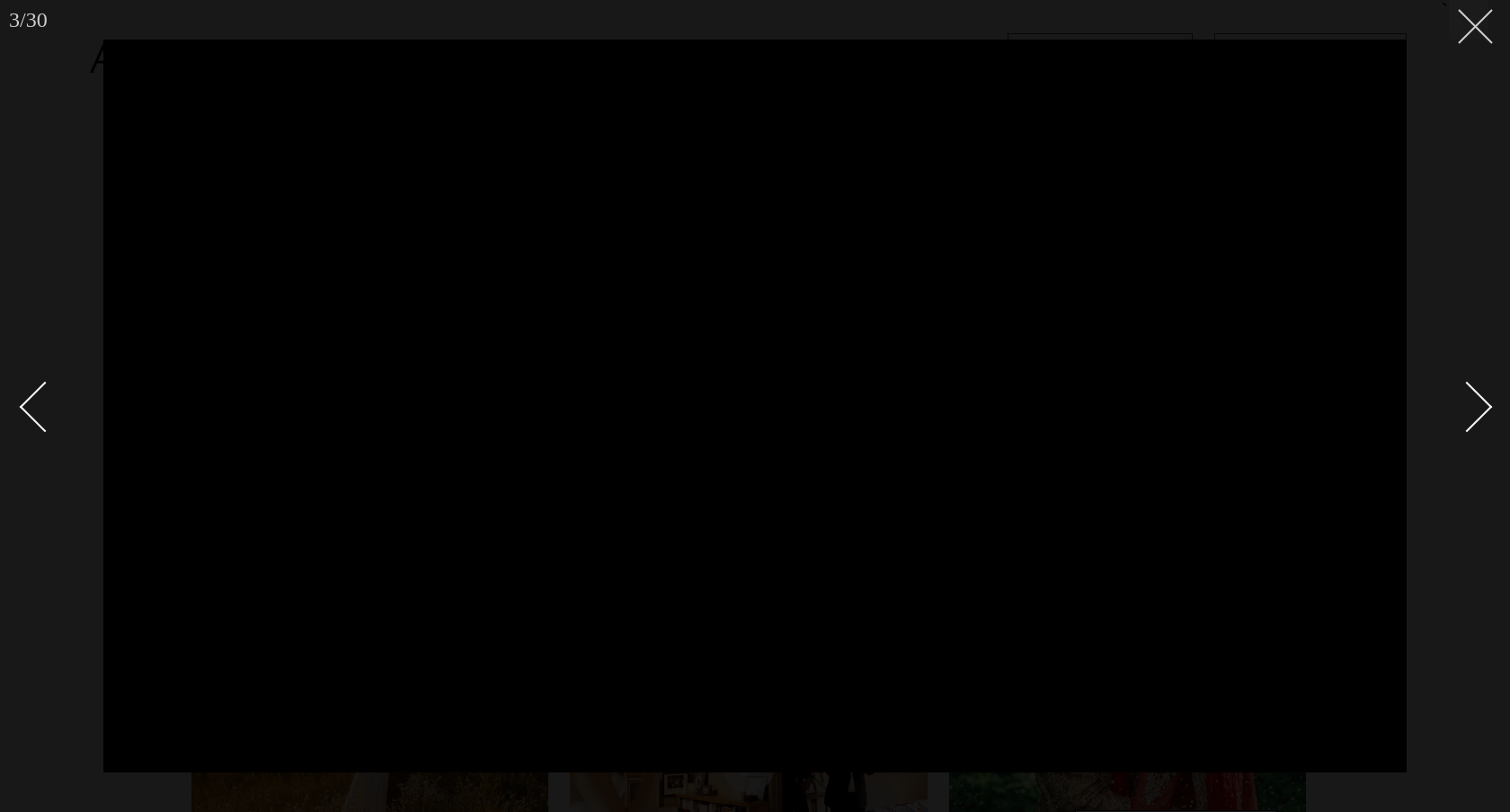
click at [1477, 23] on line at bounding box center [1475, 27] width 33 height 33
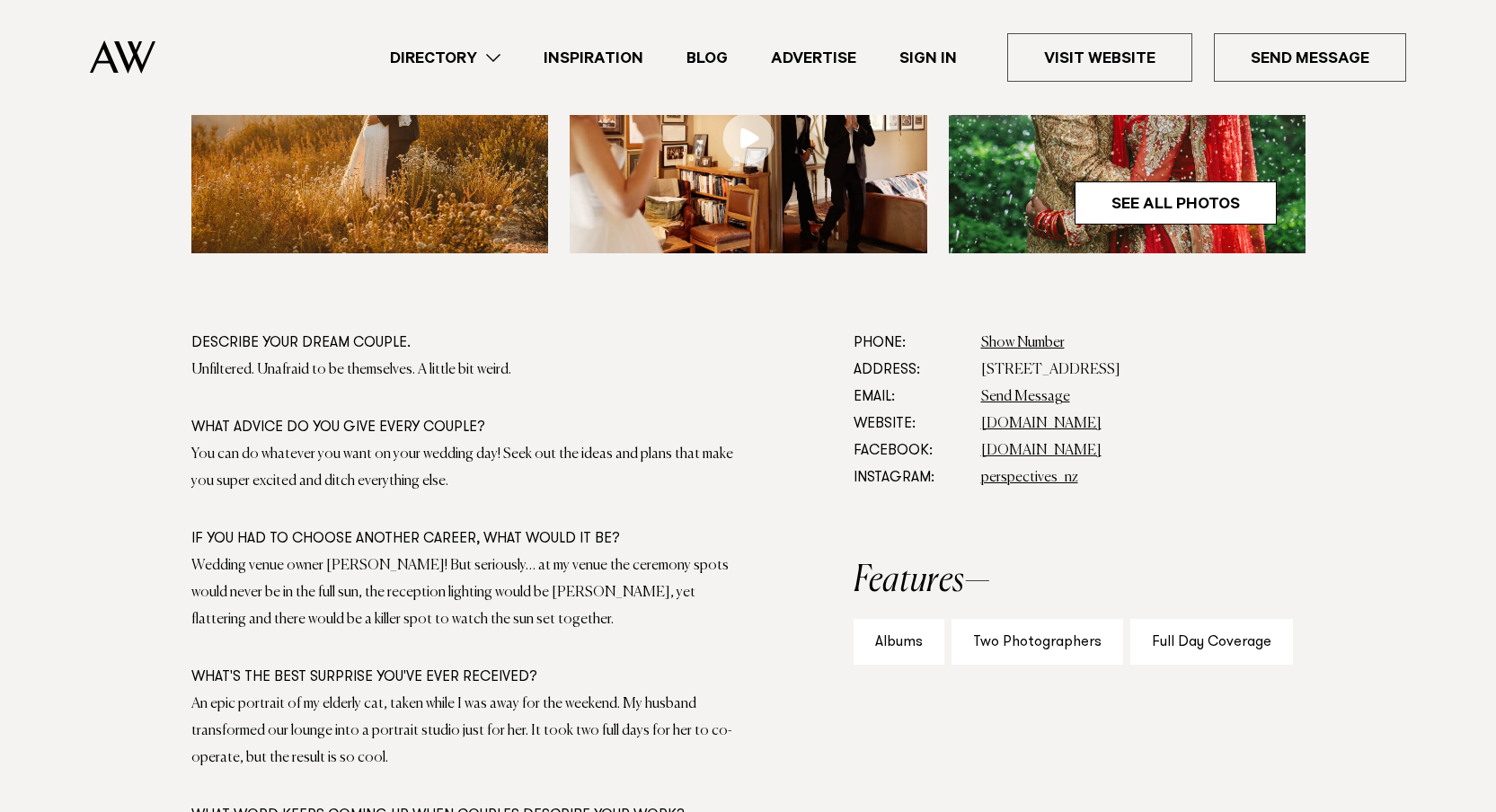
scroll to position [862, 0]
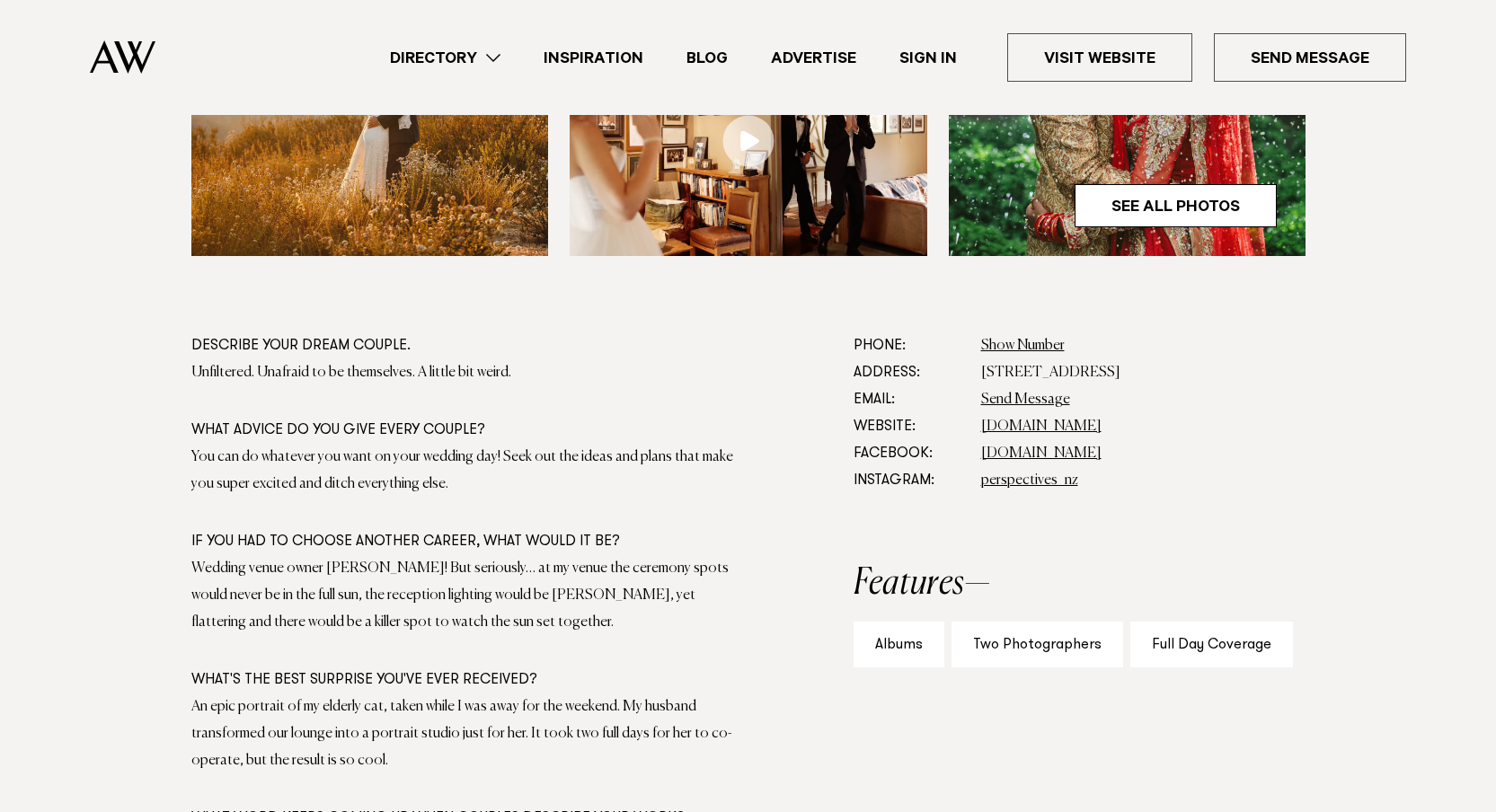
click at [881, 637] on div "Albums" at bounding box center [899, 645] width 90 height 46
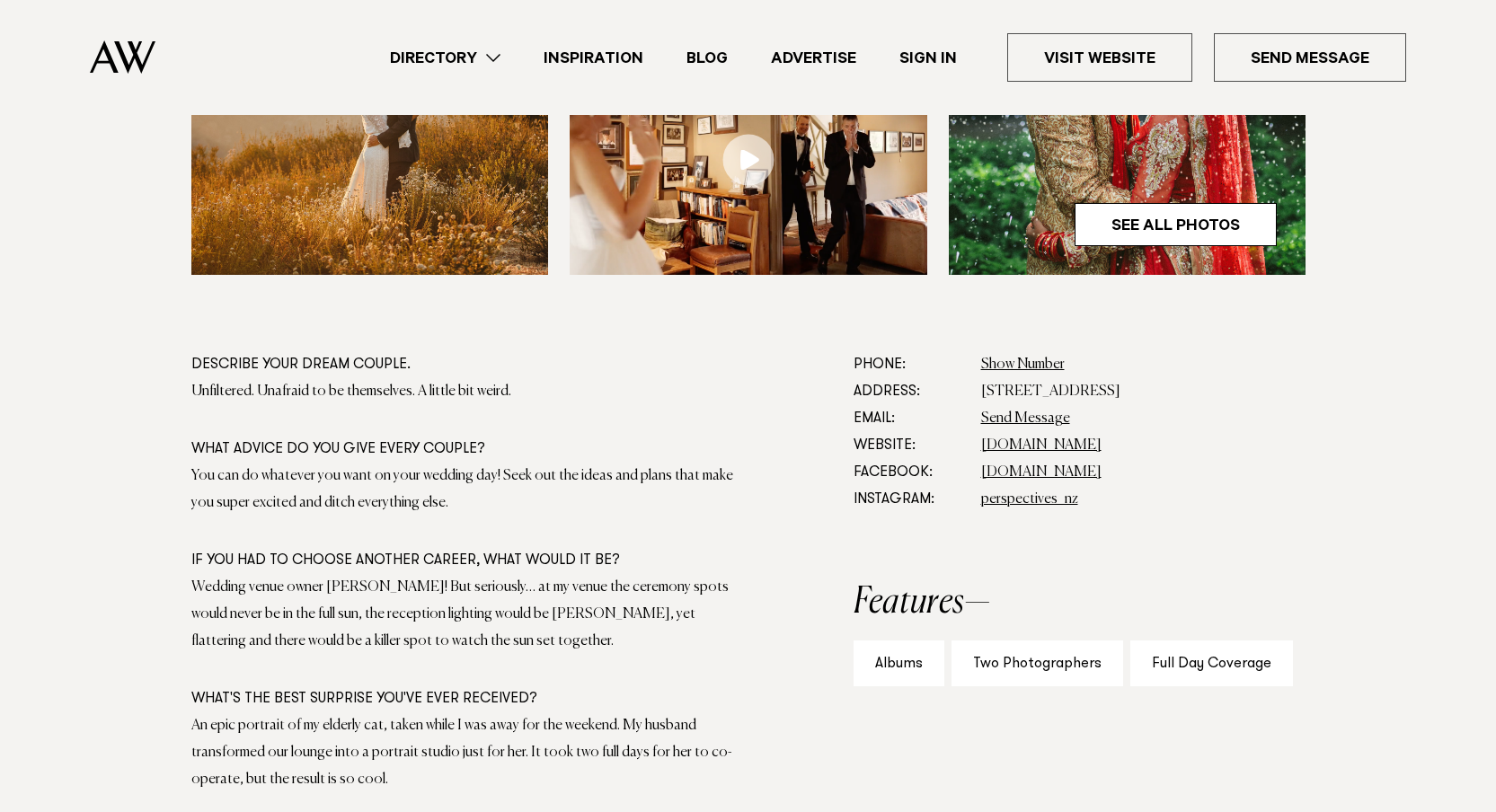
click at [703, 52] on link "Blog" at bounding box center [707, 58] width 85 height 24
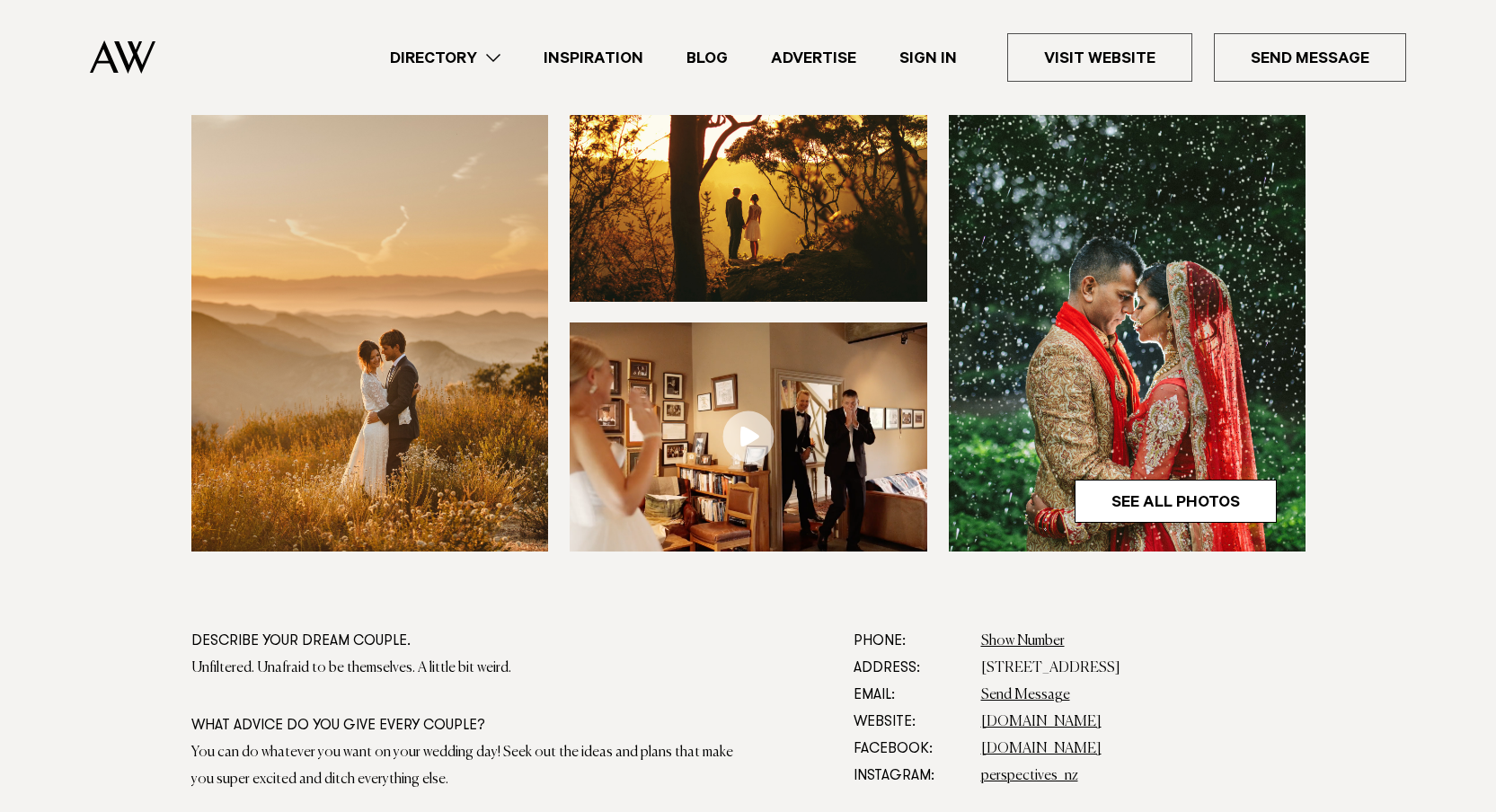
scroll to position [489, 0]
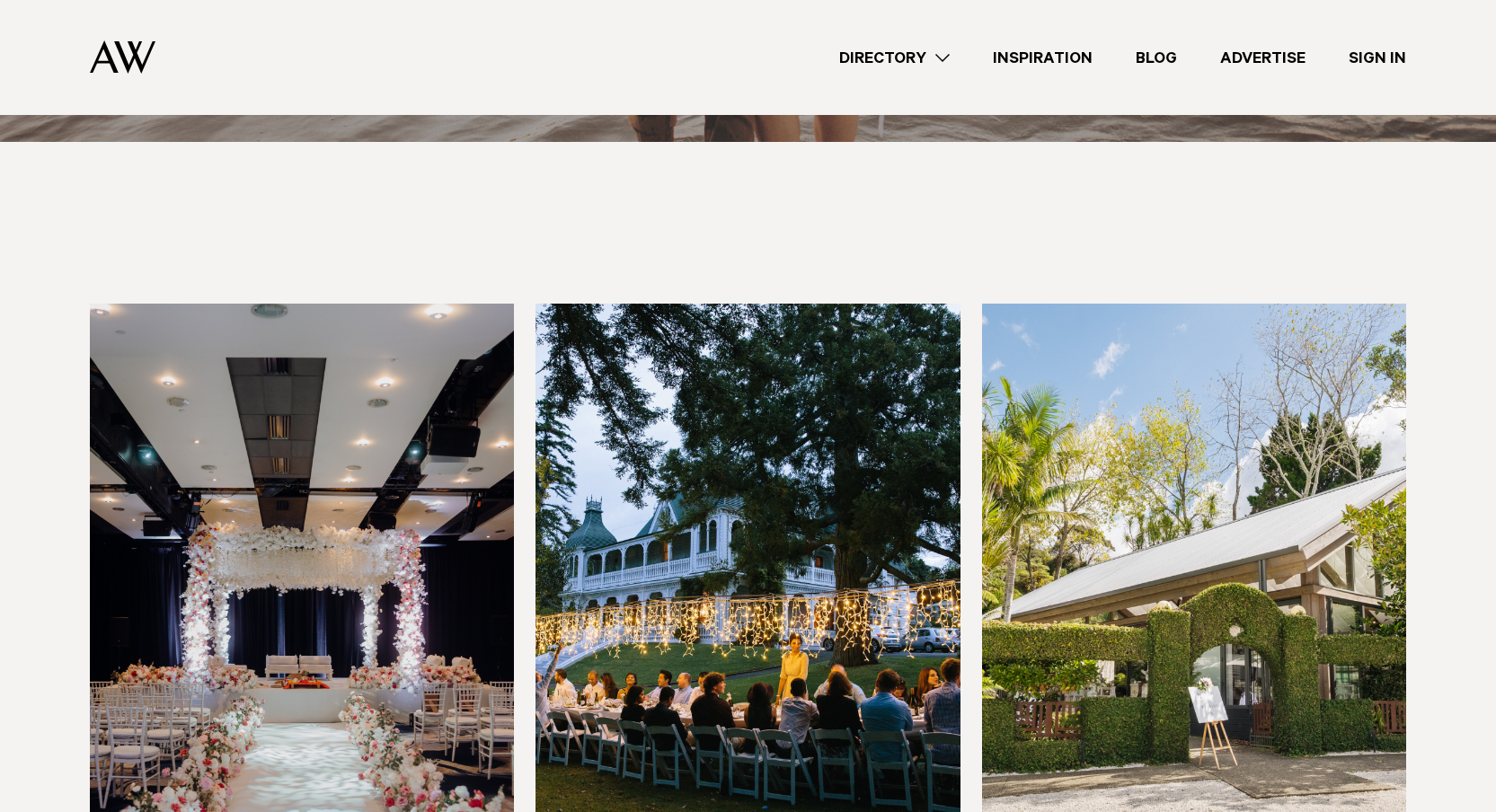
scroll to position [2108, 0]
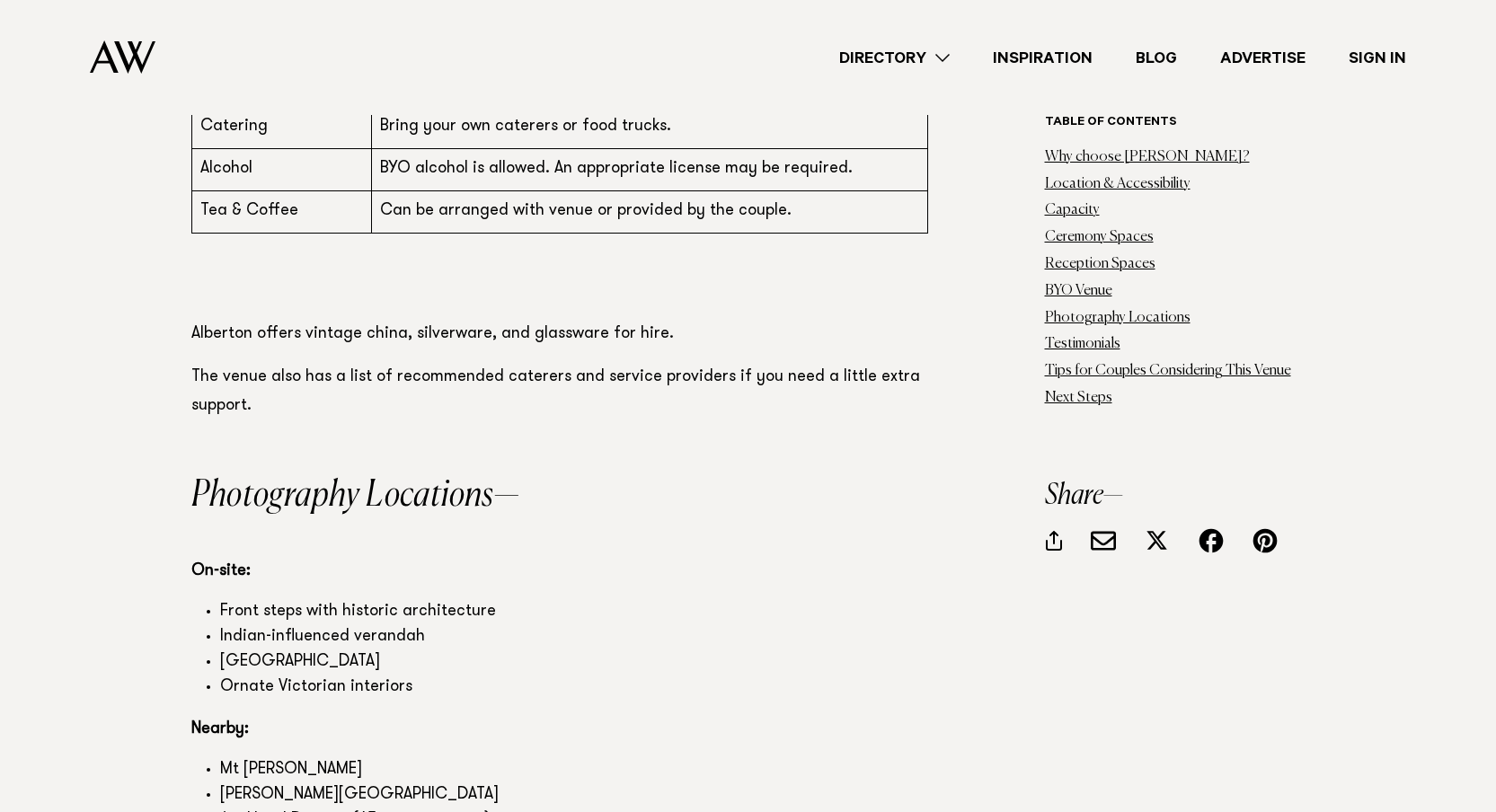
scroll to position [5816, 0]
